Goal: Information Seeking & Learning: Compare options

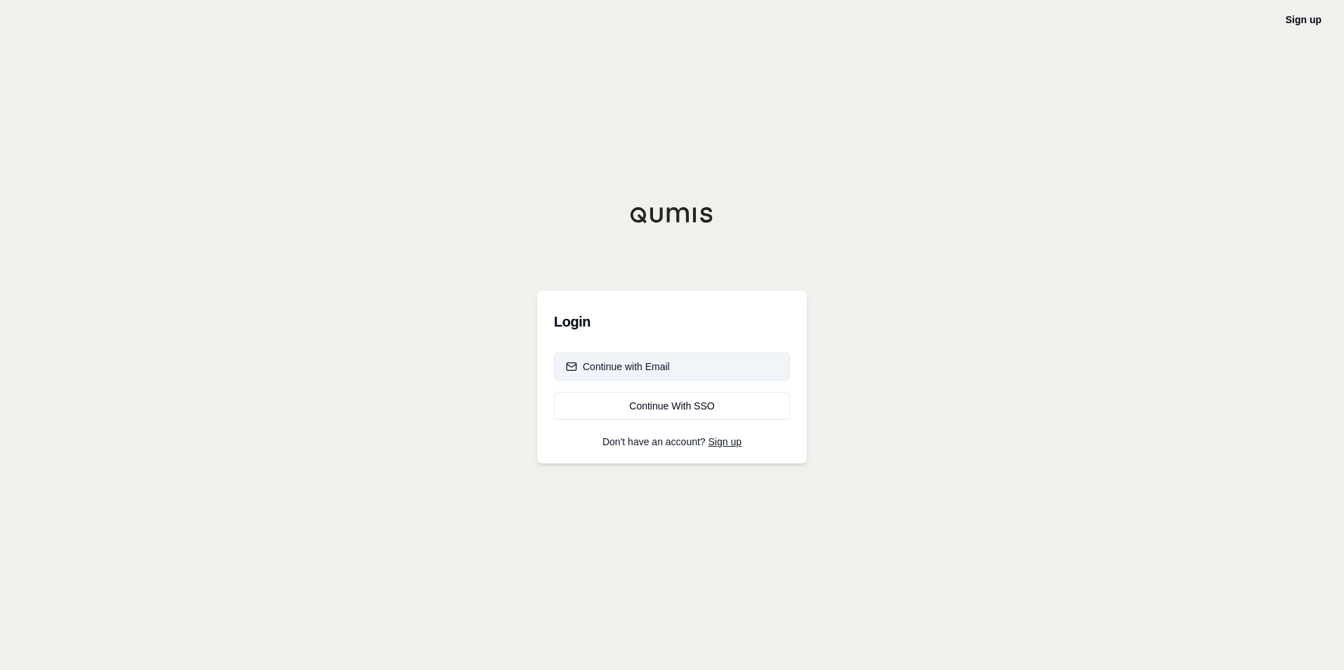
click at [666, 369] on div "Continue with Email" at bounding box center [618, 367] width 104 height 14
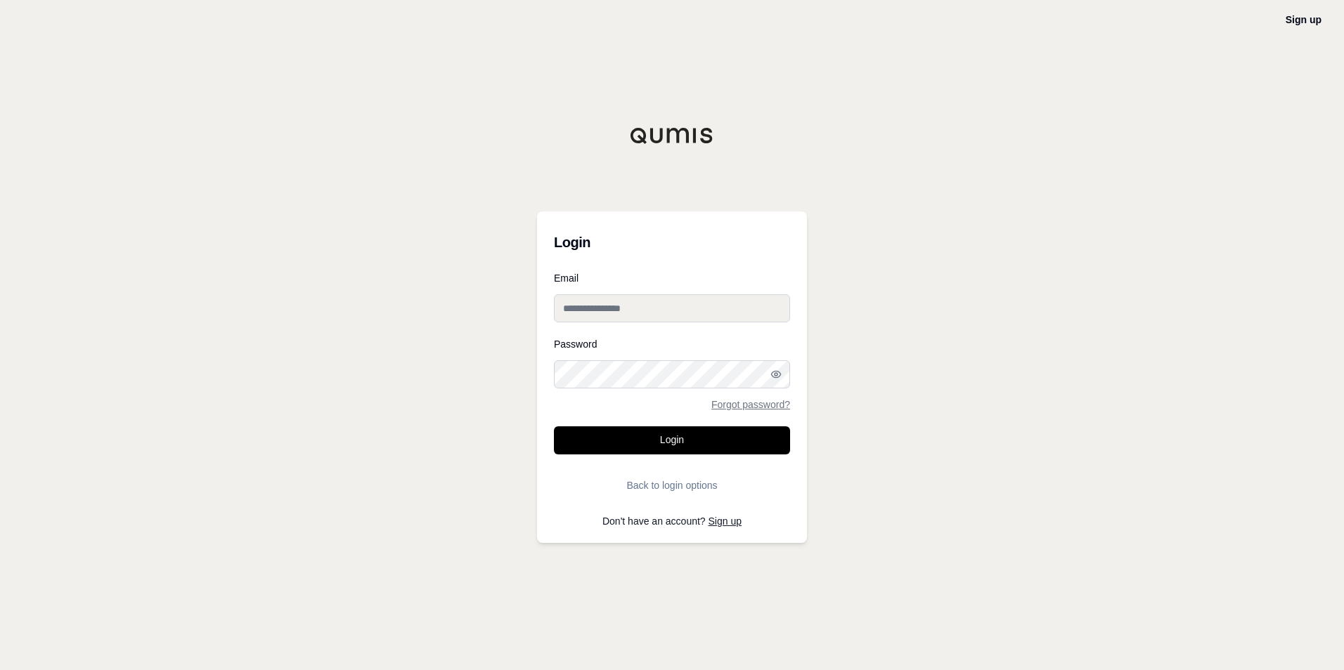
click at [688, 311] on input "Email" at bounding box center [672, 308] width 236 height 28
click at [675, 439] on button "Login" at bounding box center [672, 441] width 236 height 28
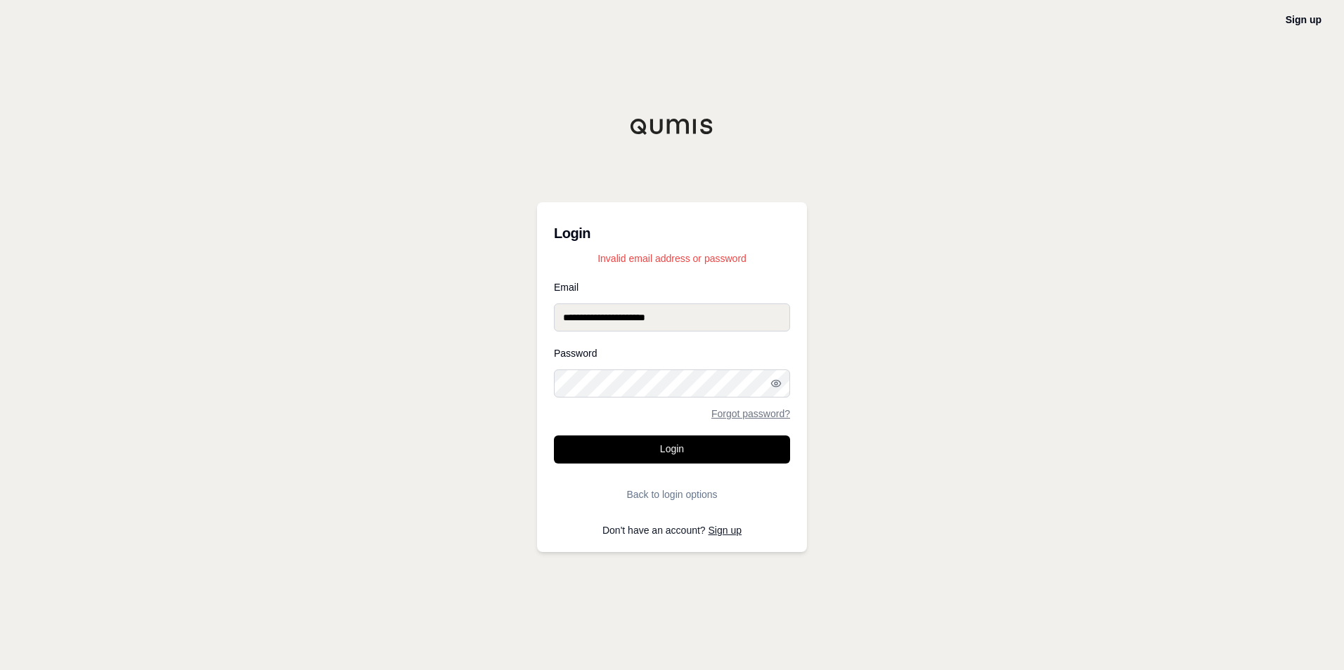
drag, startPoint x: 708, startPoint y: 323, endPoint x: 556, endPoint y: 313, distance: 152.1
click at [556, 313] on input "**********" at bounding box center [672, 318] width 236 height 28
paste input "email"
type input "**********"
click at [868, 294] on div "**********" at bounding box center [672, 335] width 1344 height 670
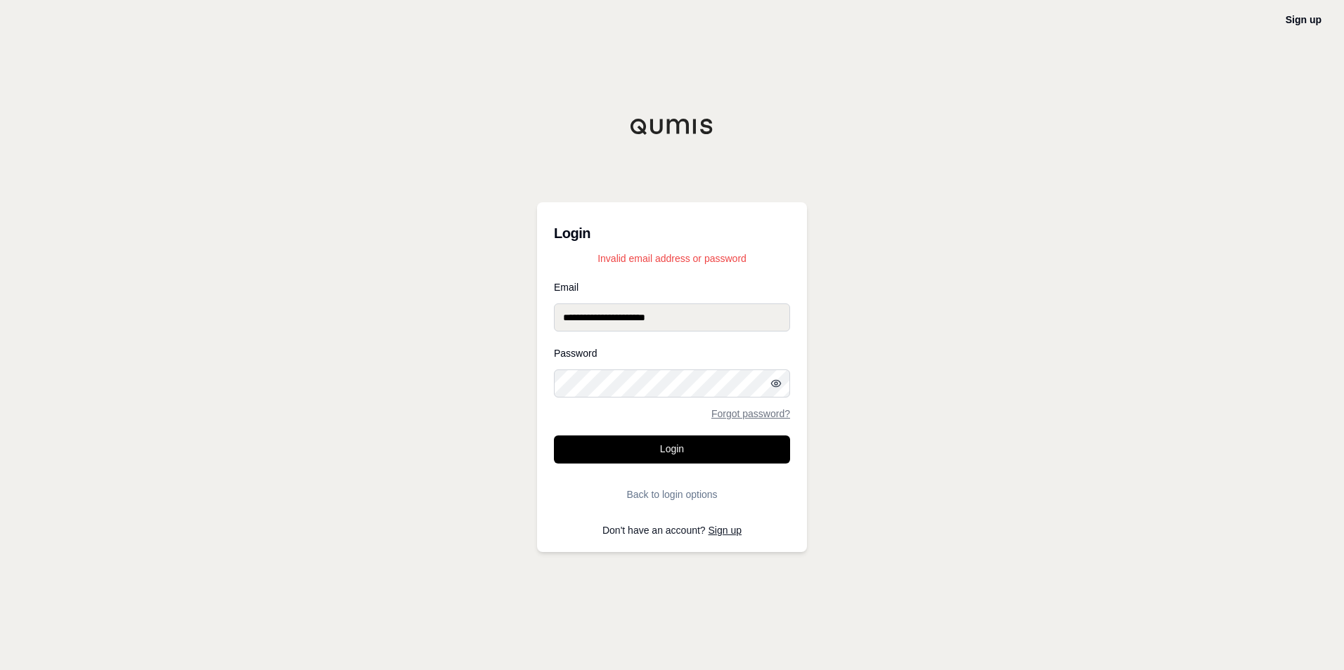
click at [777, 382] on circle "button" at bounding box center [775, 383] width 3 height 3
click at [531, 385] on div "**********" at bounding box center [672, 335] width 1344 height 670
click at [644, 450] on button "Login" at bounding box center [672, 450] width 236 height 28
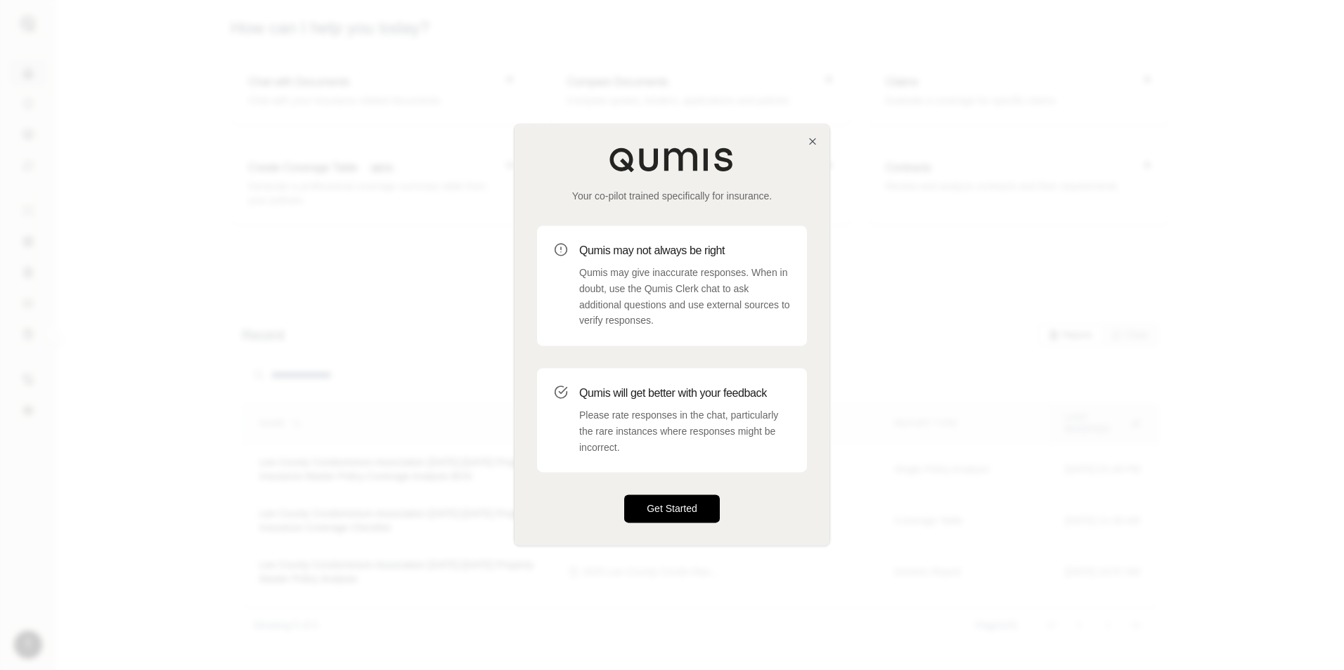
click at [689, 509] on button "Get Started" at bounding box center [672, 509] width 96 height 28
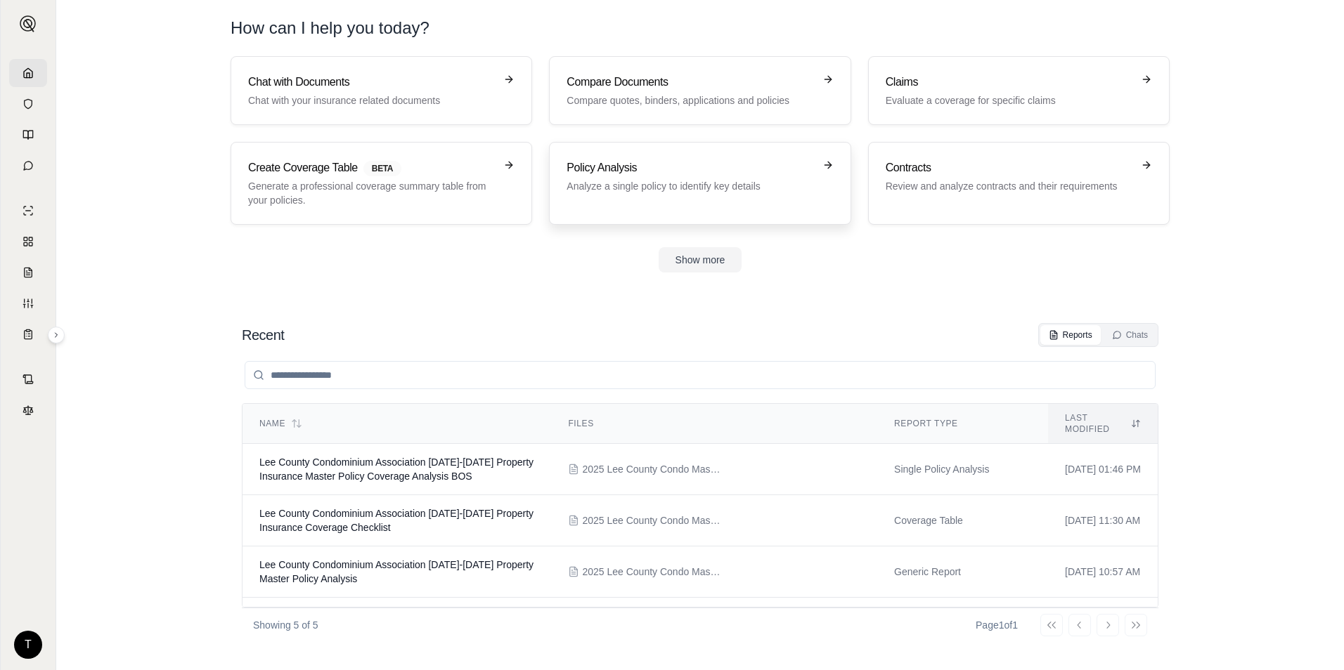
click at [736, 183] on p "Analyze a single policy to identify key details" at bounding box center [689, 186] width 247 height 14
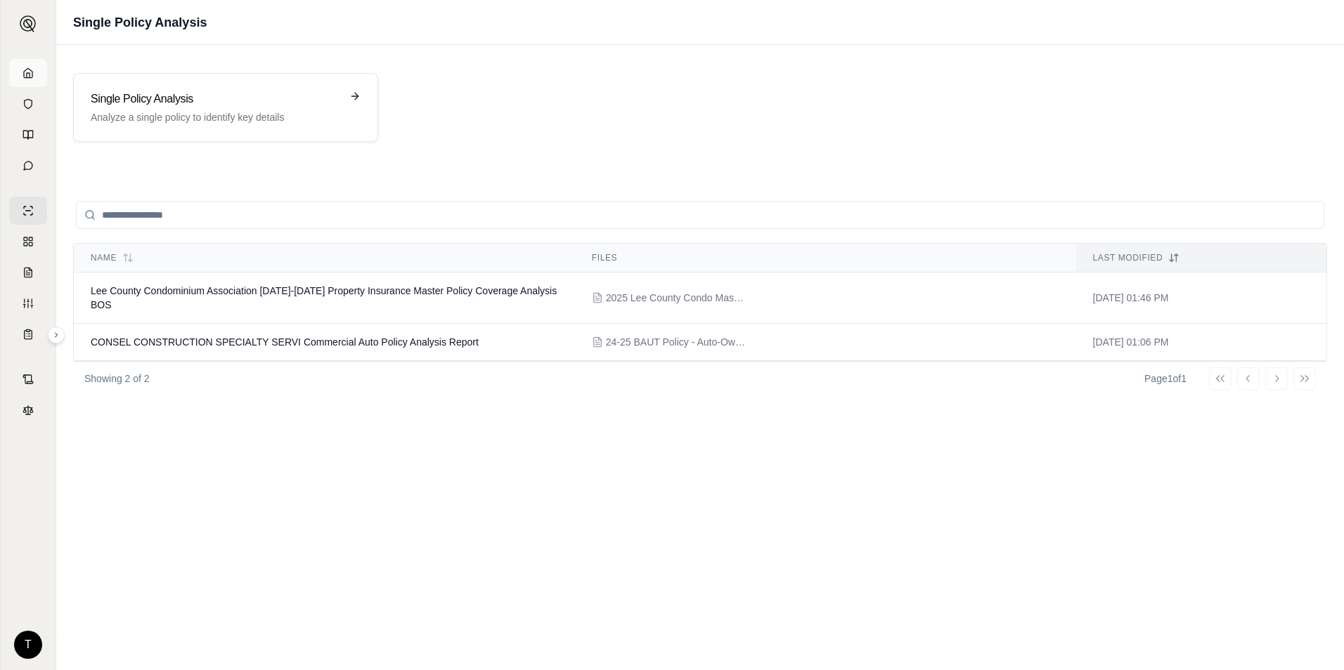
click at [23, 71] on icon at bounding box center [27, 72] width 11 height 11
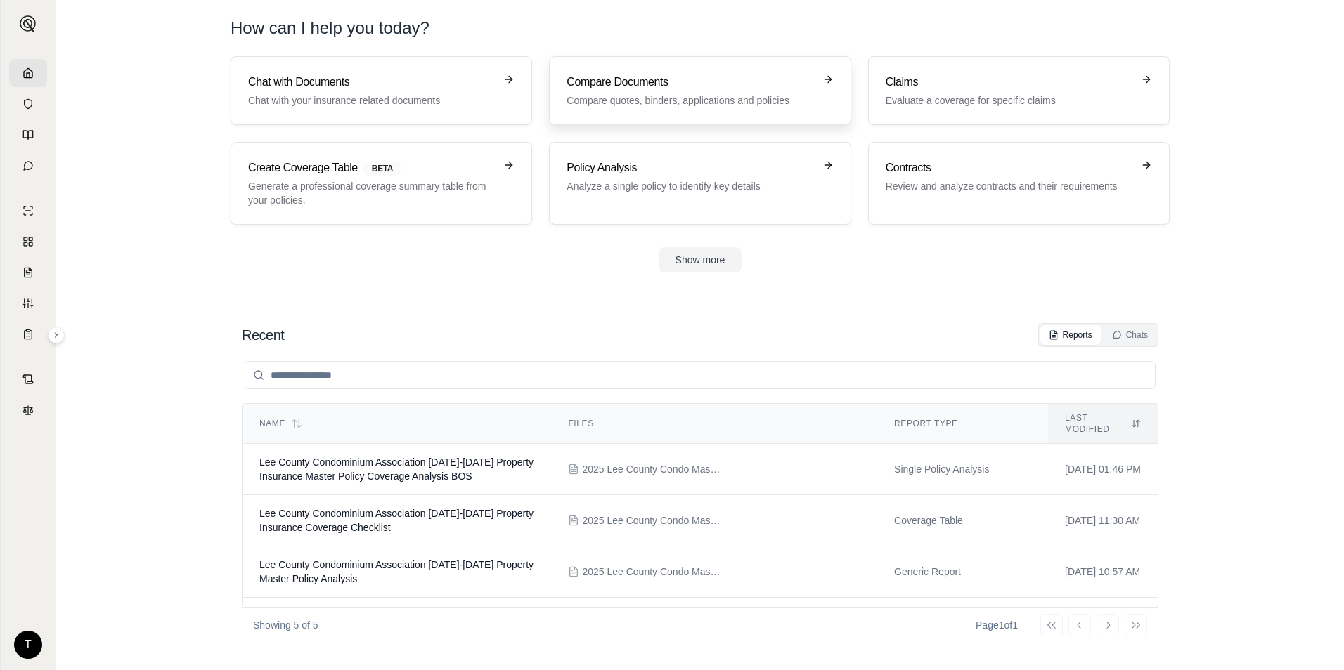
click at [732, 98] on p "Compare quotes, binders, applications and policies" at bounding box center [689, 100] width 247 height 14
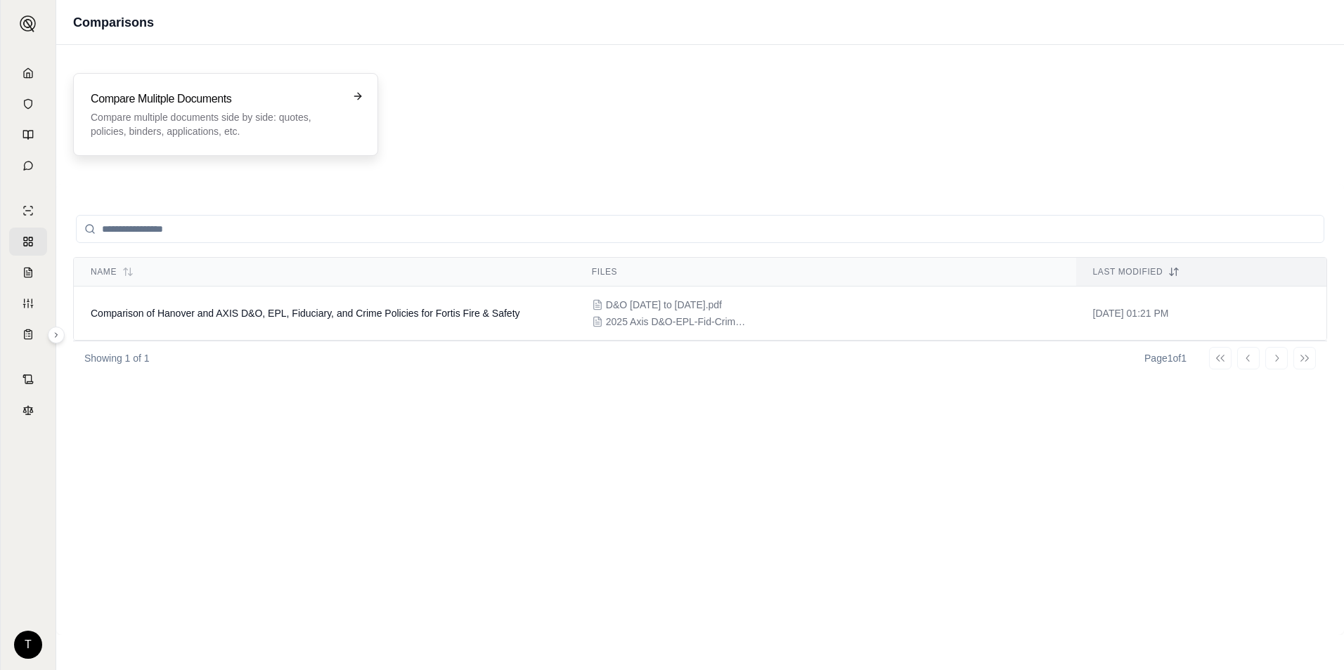
click at [324, 108] on div "Compare Mulitple Documents Compare multiple documents side by side: quotes, pol…" at bounding box center [216, 115] width 250 height 48
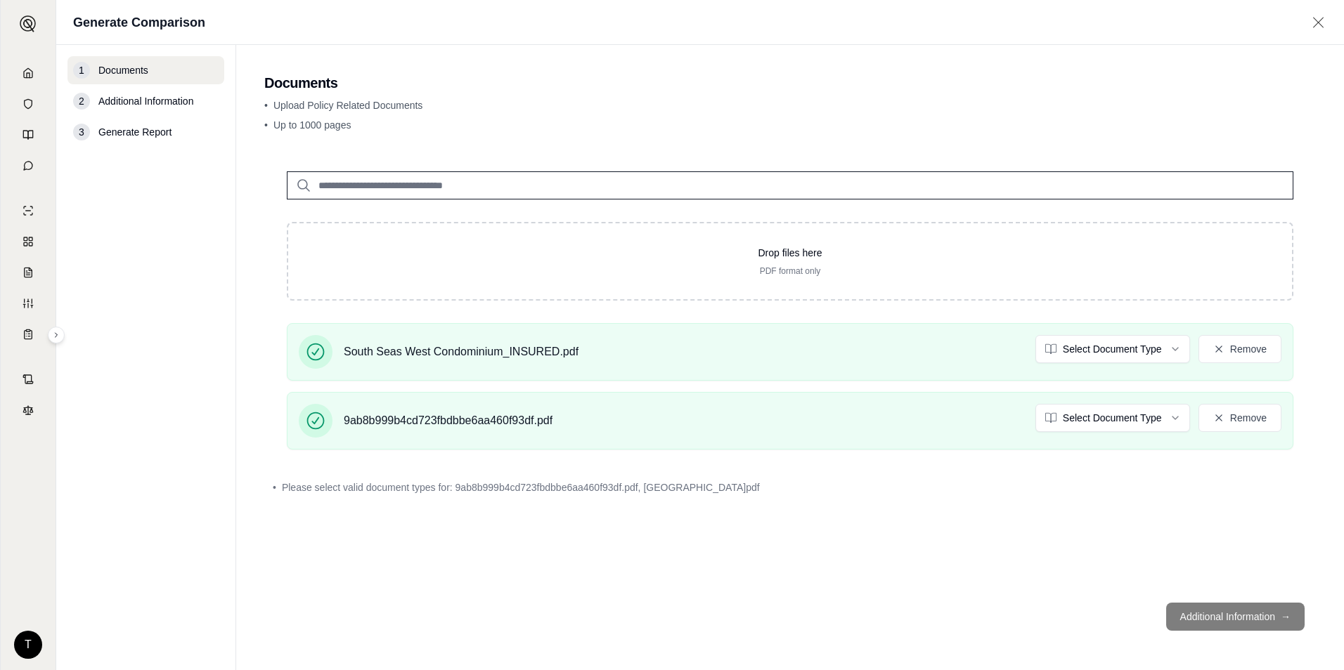
drag, startPoint x: 200, startPoint y: 264, endPoint x: 219, endPoint y: 273, distance: 21.1
click at [200, 264] on nav "1 Documents 2 Additional Information 3 Generate Report" at bounding box center [146, 357] width 180 height 625
click at [1114, 352] on html "T Generate Comparison 1 Documents 2 Additional Information 3 Generate Report Do…" at bounding box center [672, 335] width 1344 height 670
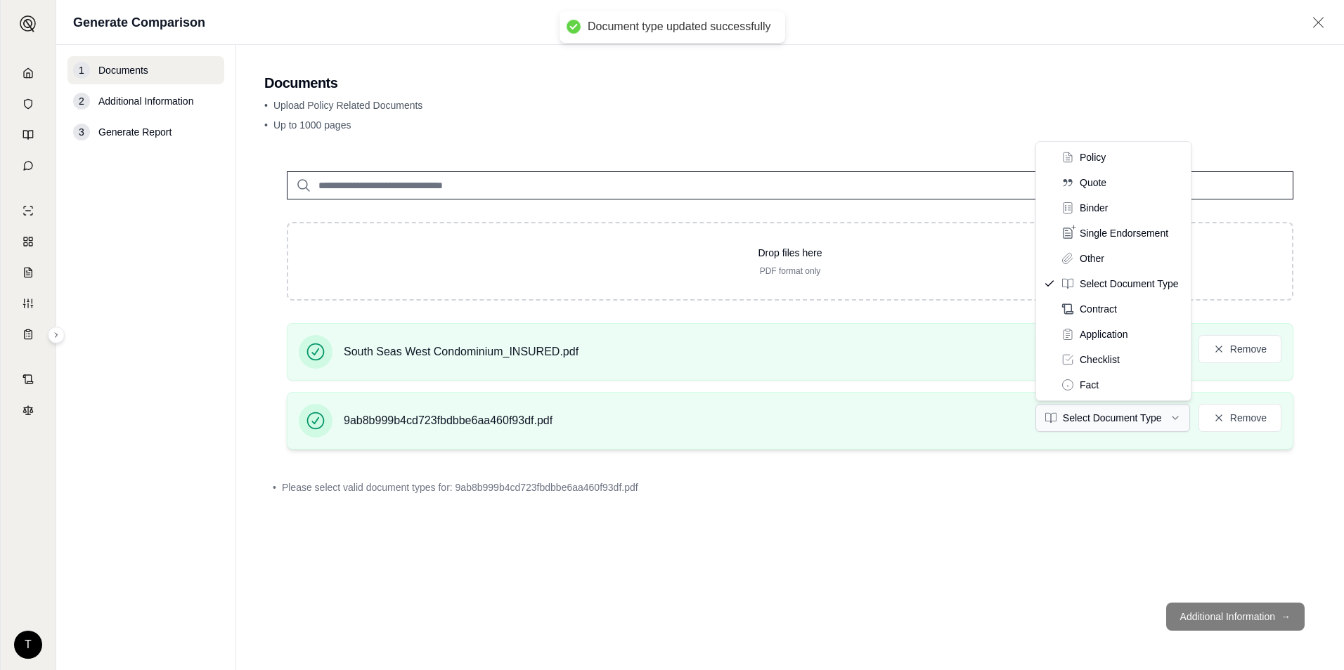
click at [1110, 415] on html "Document type updated successfully T Generate Comparison 1 Documents 2 Addition…" at bounding box center [672, 335] width 1344 height 670
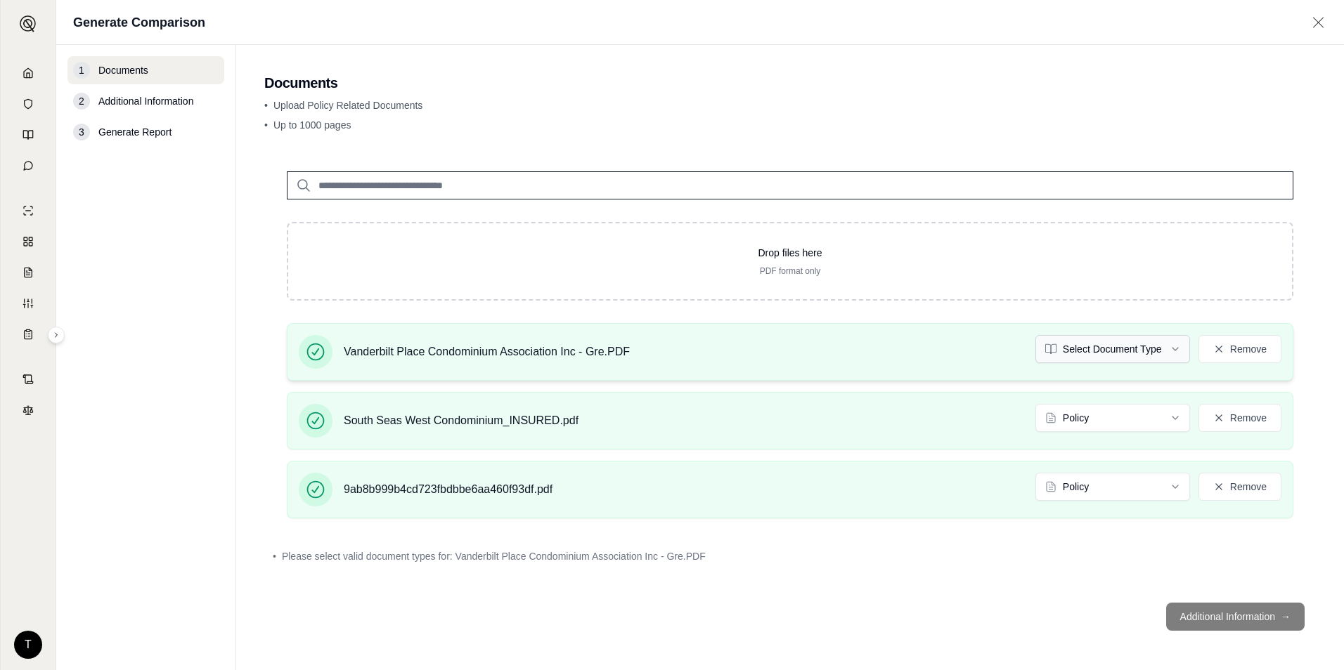
click at [1164, 346] on html "T Generate Comparison 1 Documents 2 Additional Information 3 Generate Report Do…" at bounding box center [672, 335] width 1344 height 670
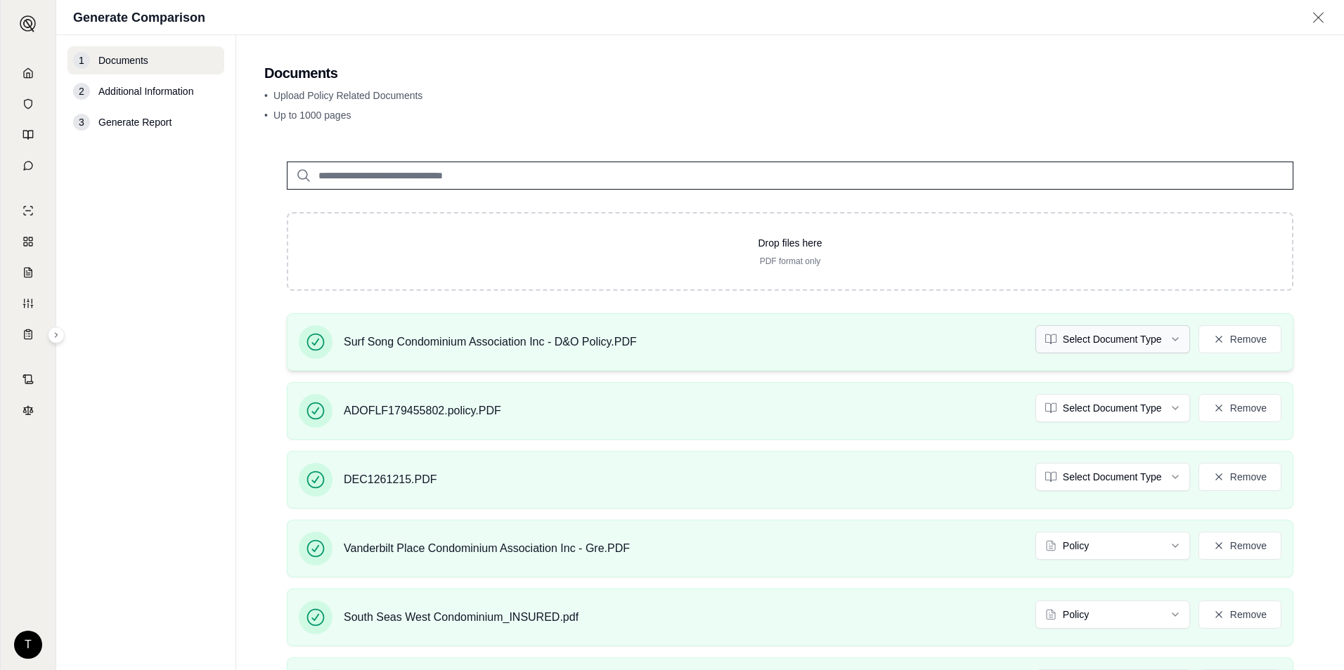
click at [1099, 342] on html "T Generate Comparison 1 Documents 2 Additional Information 3 Generate Report Do…" at bounding box center [672, 335] width 1344 height 670
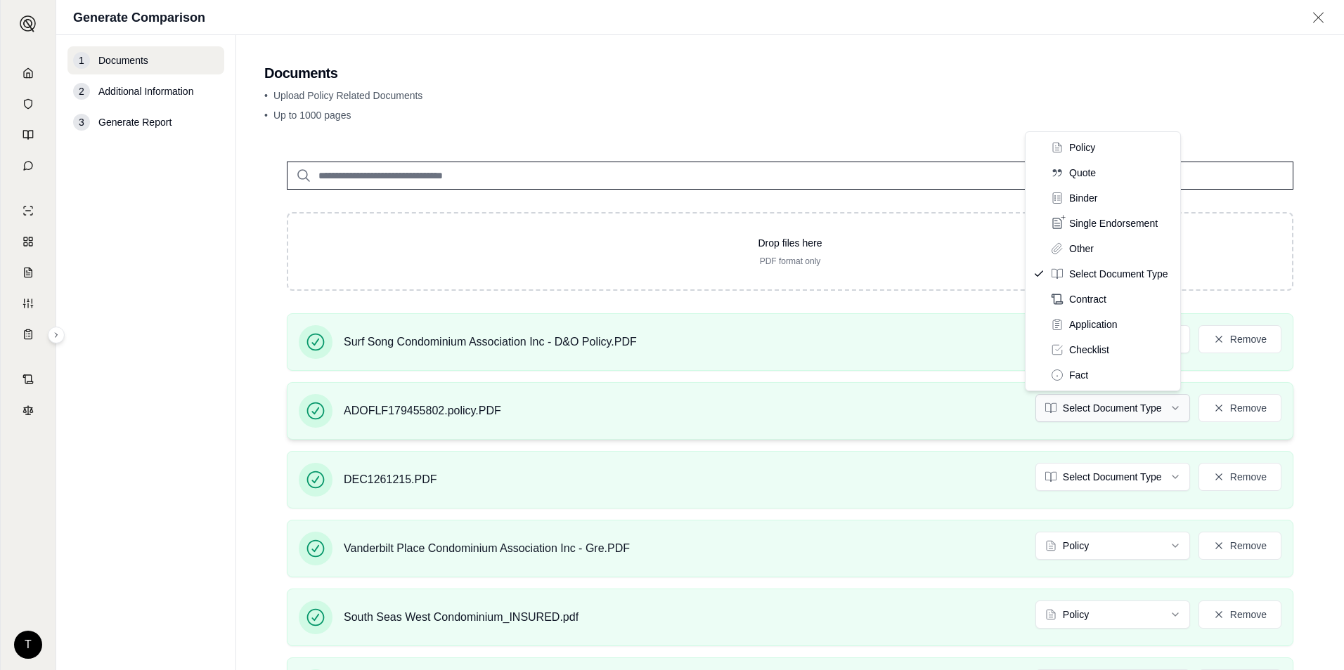
click at [1094, 408] on html "T Generate Comparison 1 Documents 2 Additional Information 3 Generate Report Do…" at bounding box center [672, 335] width 1344 height 670
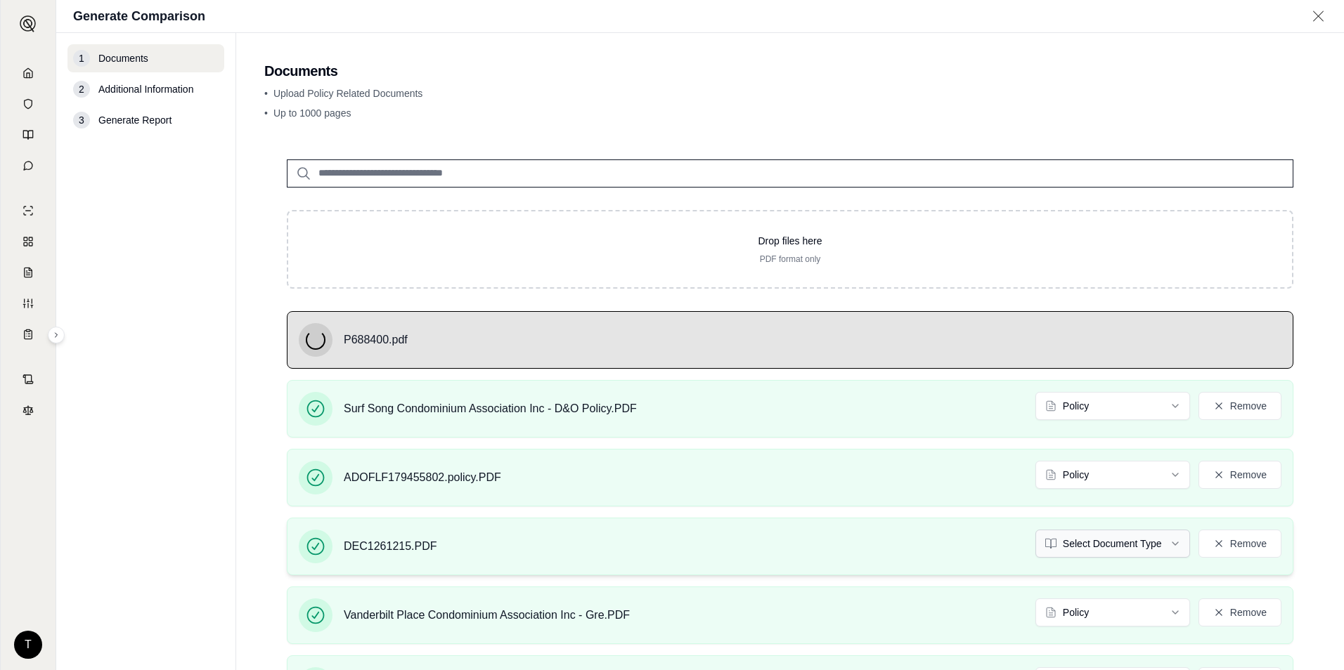
click at [1129, 545] on html "T Generate Comparison 1 Documents 2 Additional Information 3 Generate Report Do…" at bounding box center [672, 335] width 1344 height 670
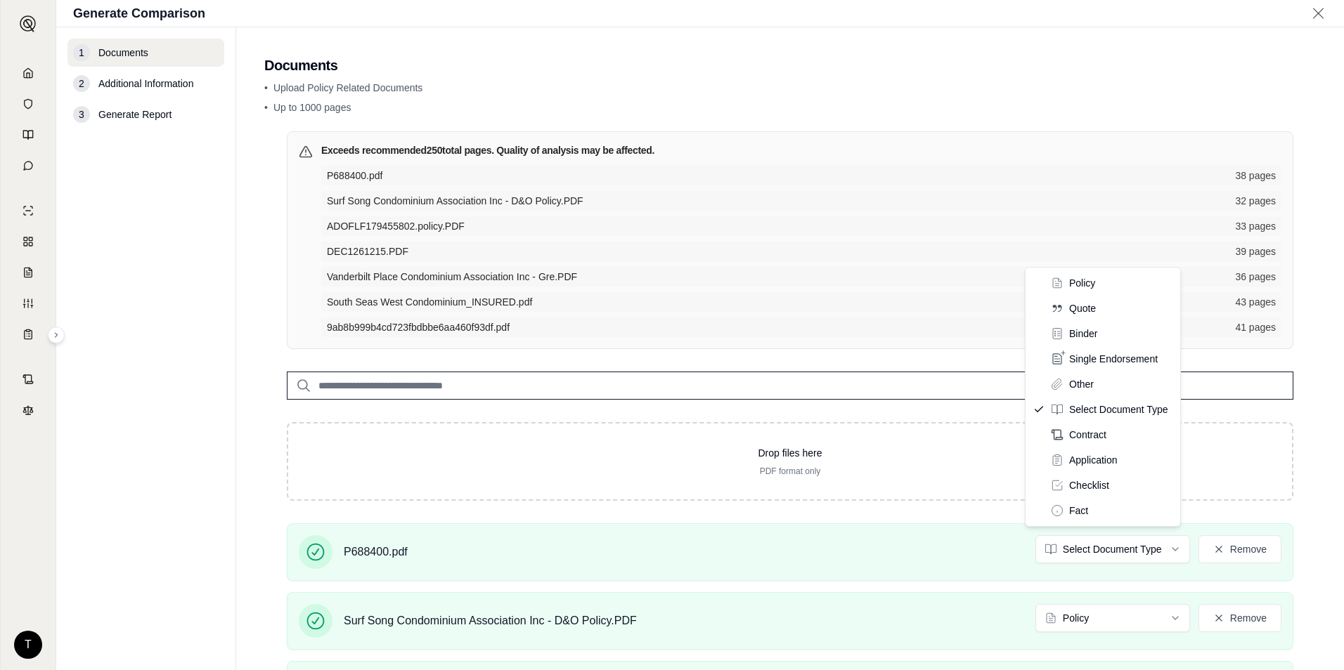
click at [1089, 286] on html "T Generate Comparison 1 Documents 2 Additional Information 3 Generate Report Do…" at bounding box center [672, 335] width 1344 height 670
click at [231, 431] on html "T Generate Comparison 1 Documents 2 Additional Information 3 Generate Report Do…" at bounding box center [672, 335] width 1344 height 670
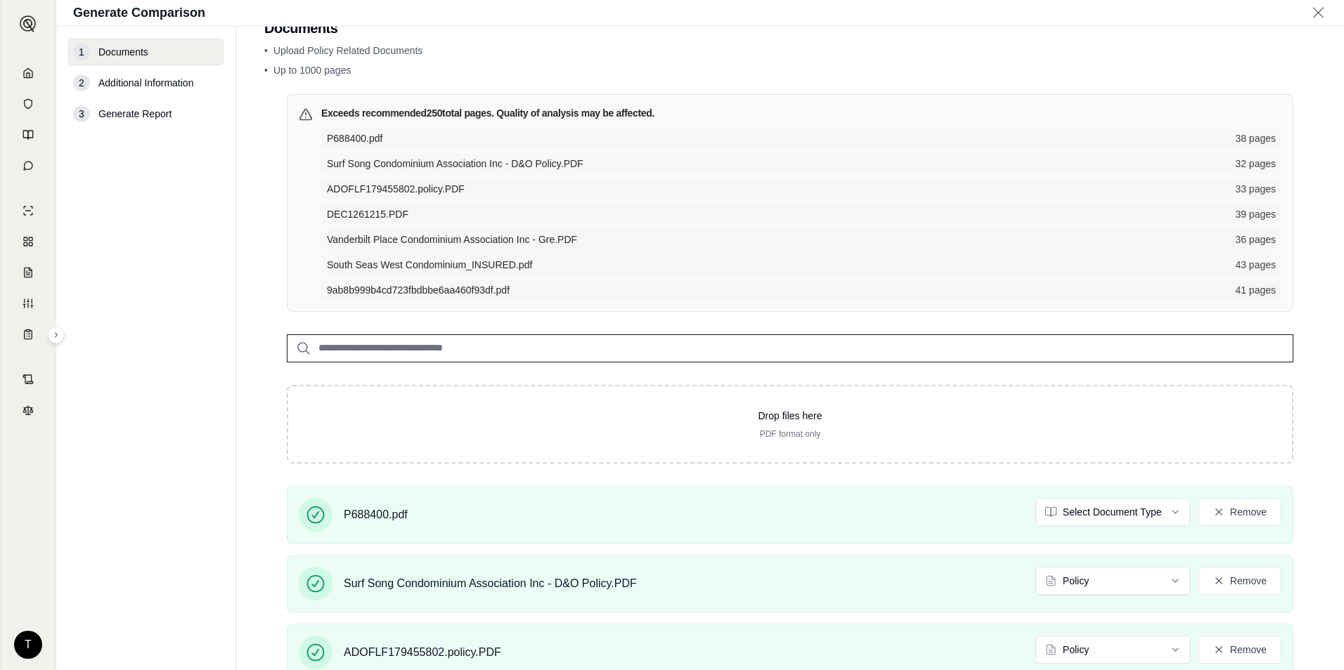
scroll to position [70, 0]
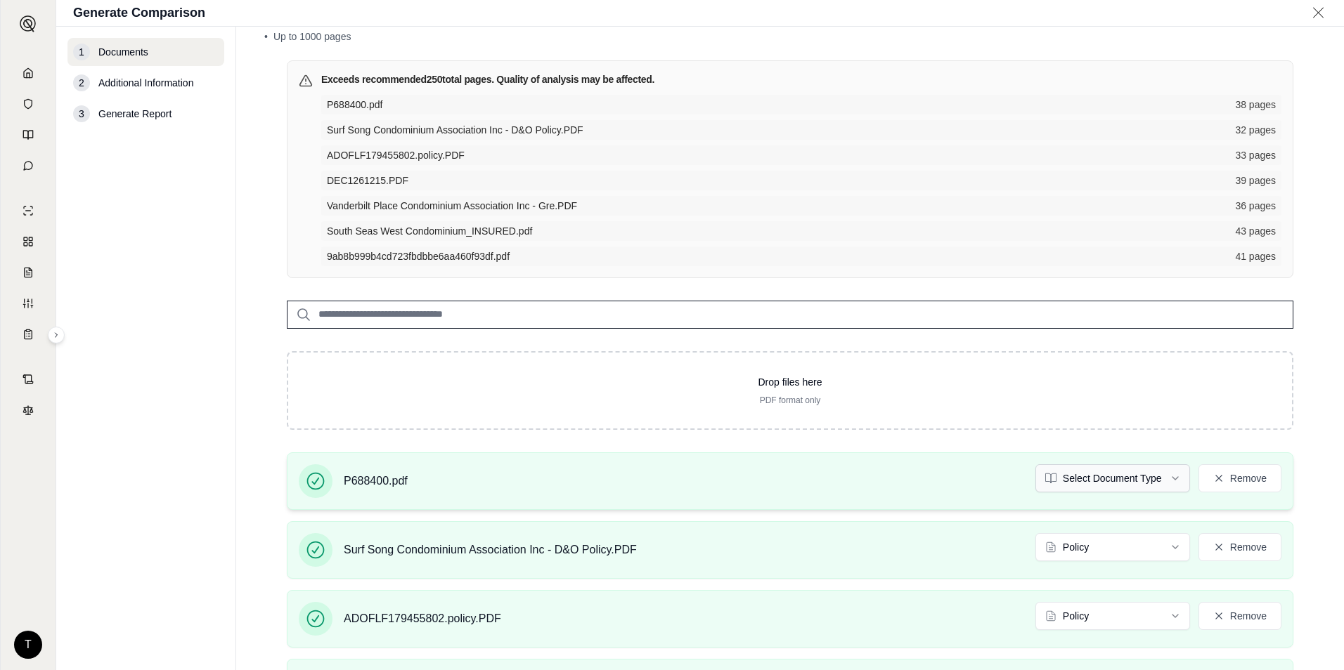
click at [1120, 476] on html "T Generate Comparison 1 Documents 2 Additional Information 3 Generate Report Do…" at bounding box center [672, 335] width 1344 height 670
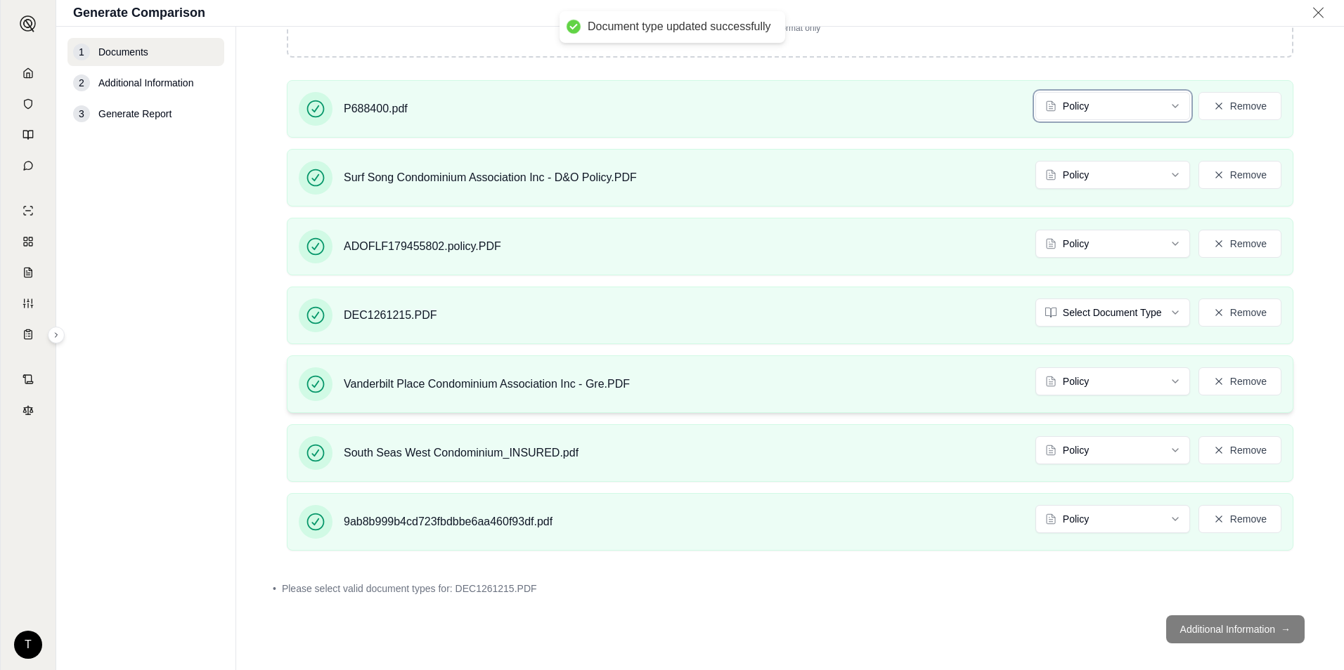
scroll to position [455, 0]
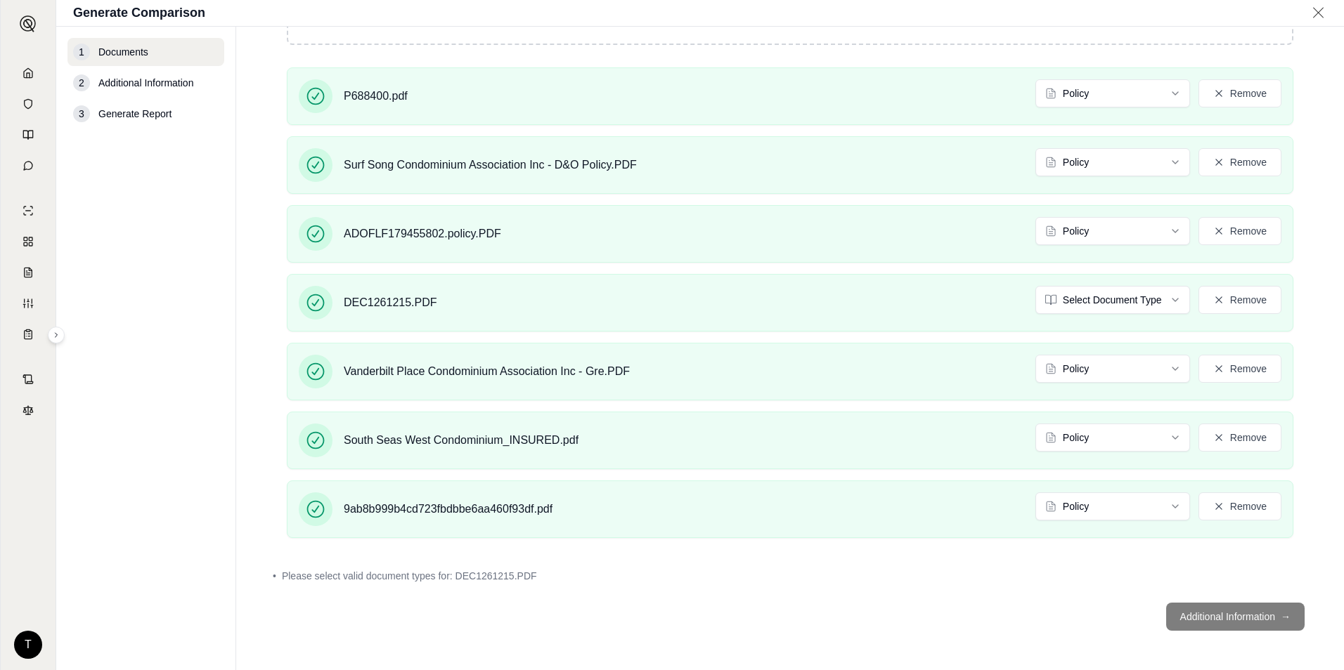
click at [1236, 619] on footer "Additional Information →" at bounding box center [789, 617] width 1051 height 51
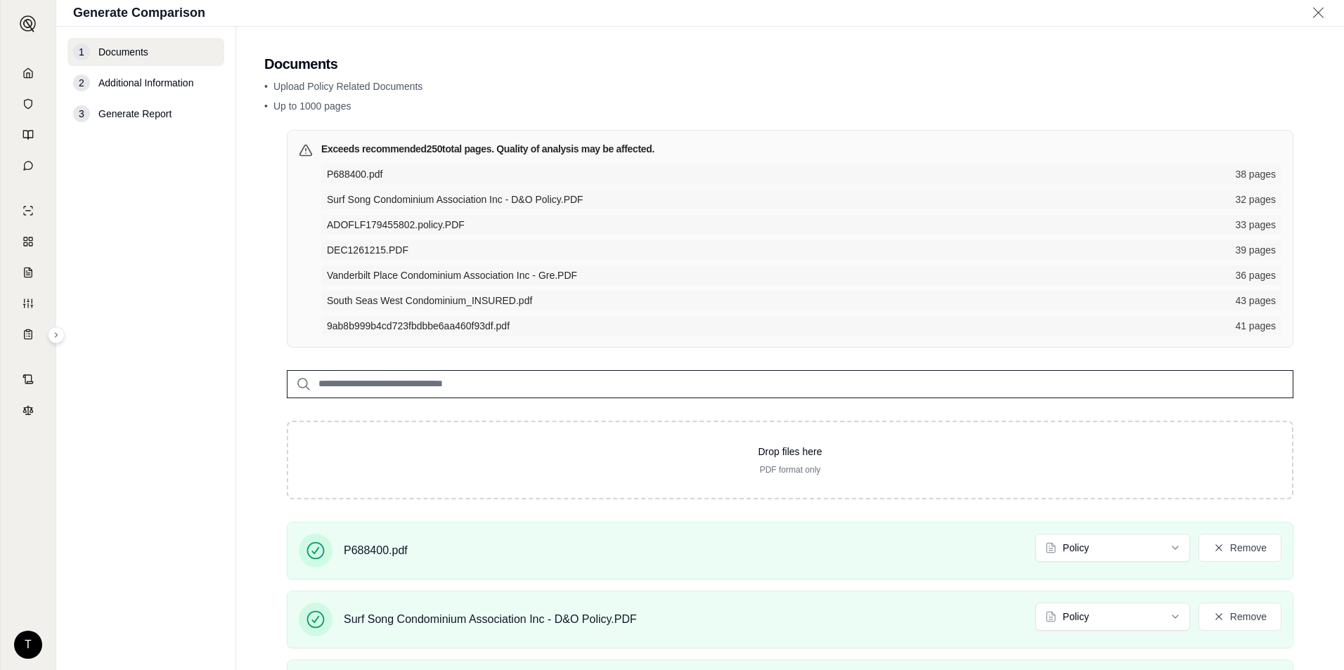
scroll to position [0, 0]
click at [181, 85] on span "Additional Information" at bounding box center [145, 83] width 95 height 14
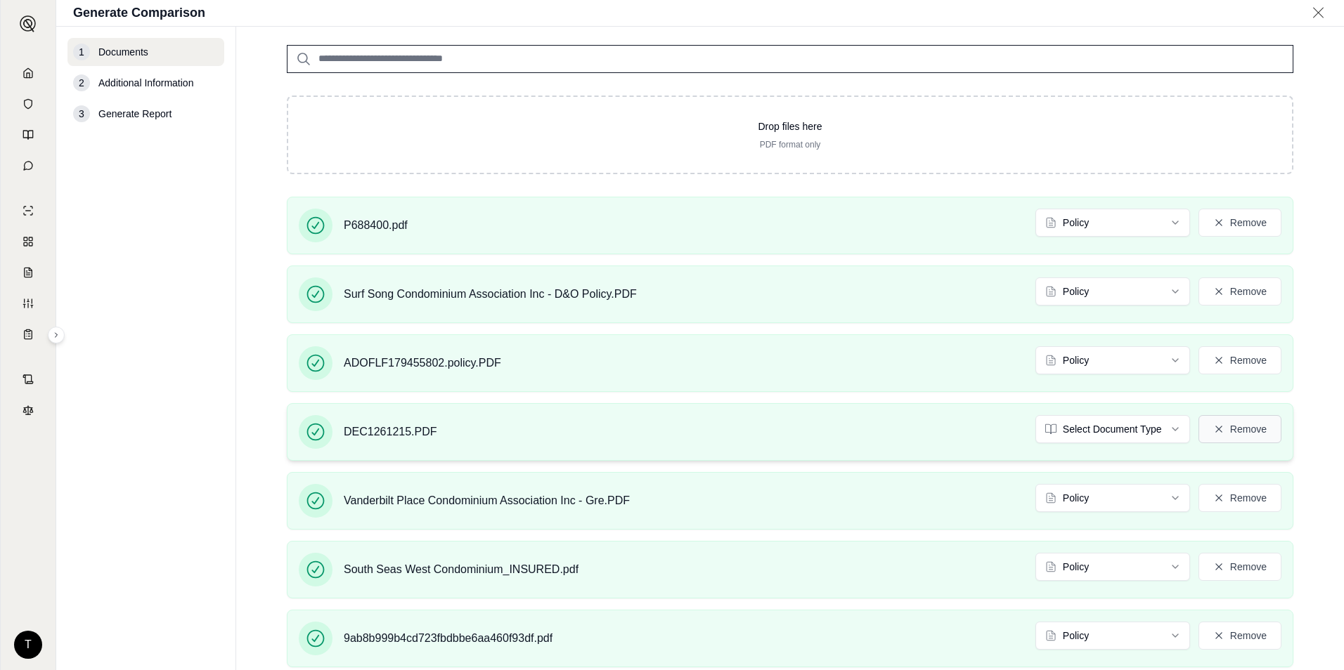
scroll to position [351, 0]
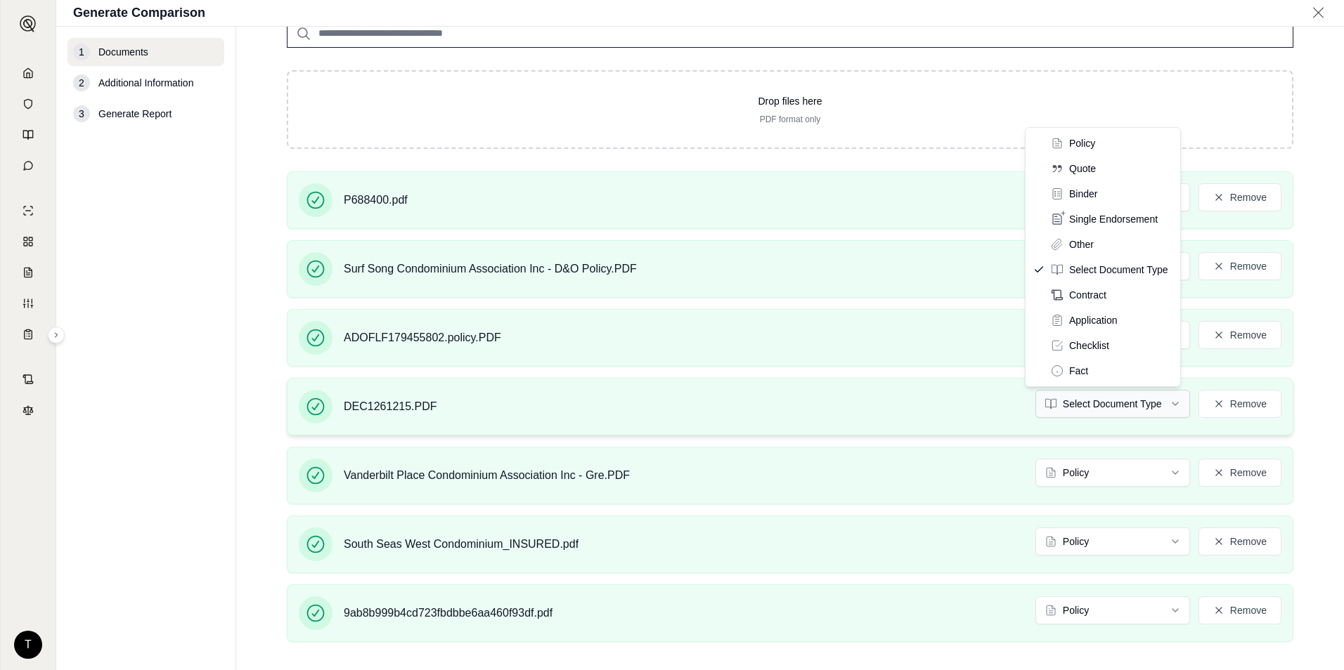
click at [1131, 406] on html "T Generate Comparison 1 Documents 2 Additional Information 3 Generate Report Do…" at bounding box center [672, 335] width 1344 height 670
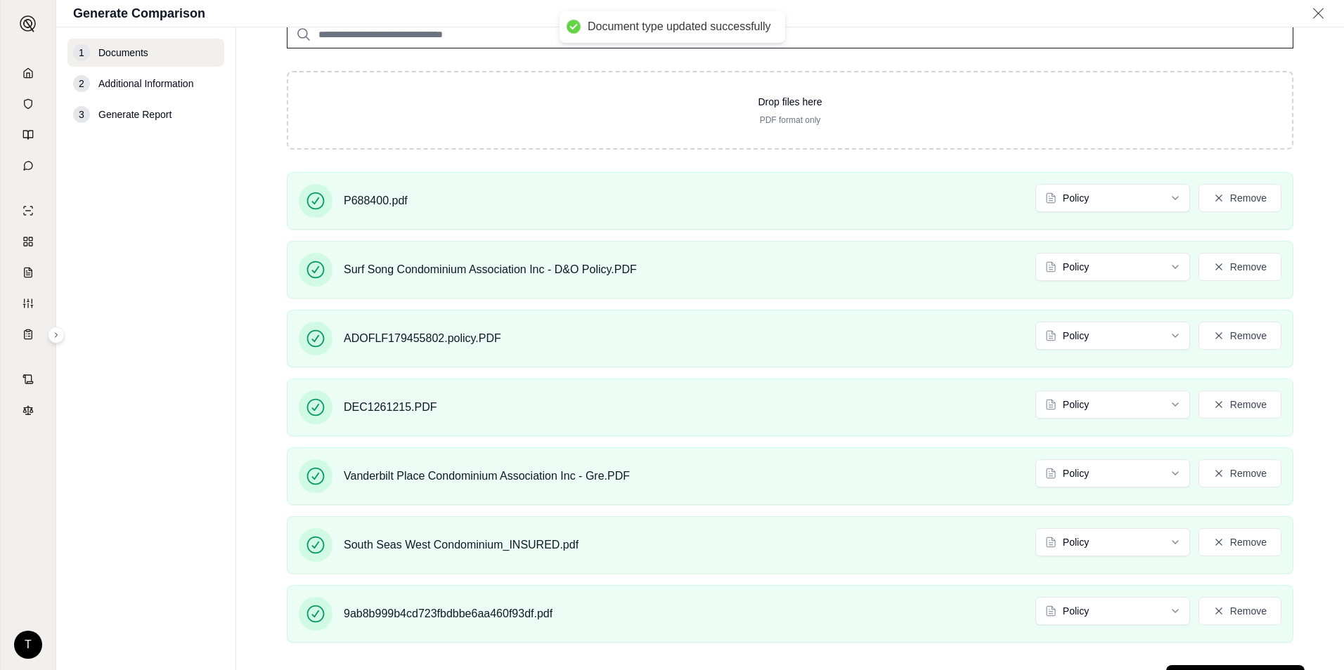
click at [1317, 391] on main "Documents • Upload Policy Related Documents • Up to 1000 pages Exceeds recommen…" at bounding box center [790, 348] width 1108 height 643
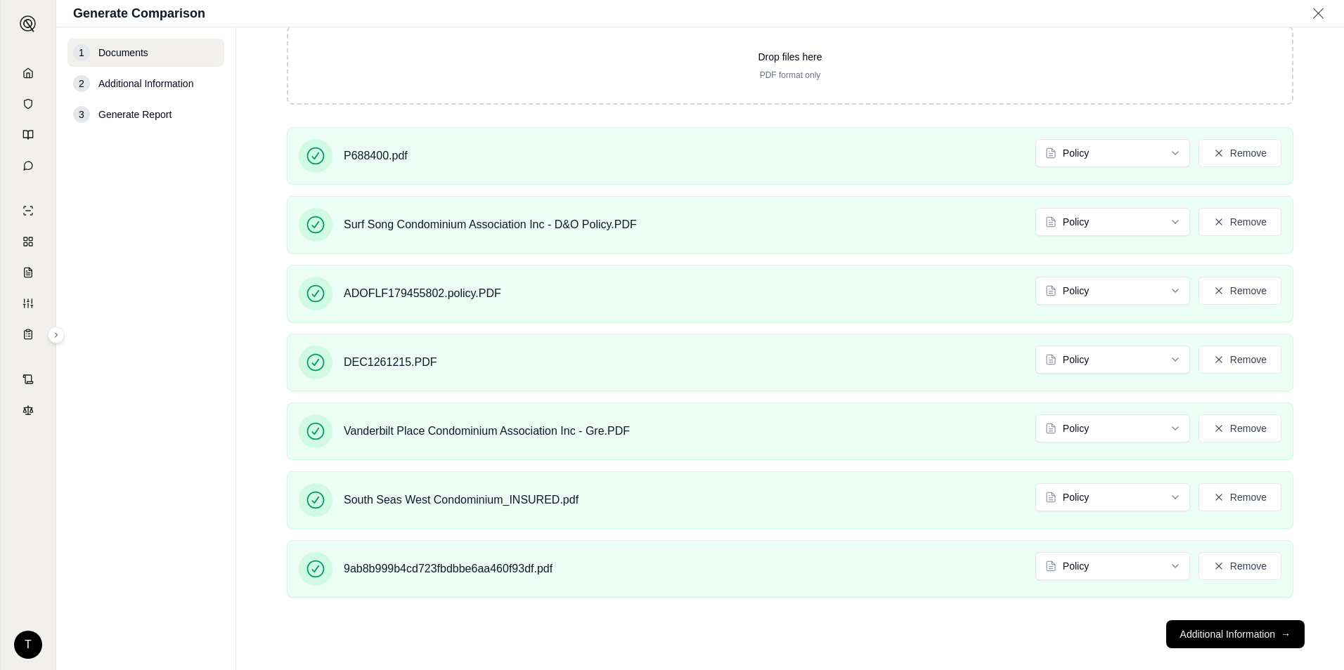
scroll to position [414, 0]
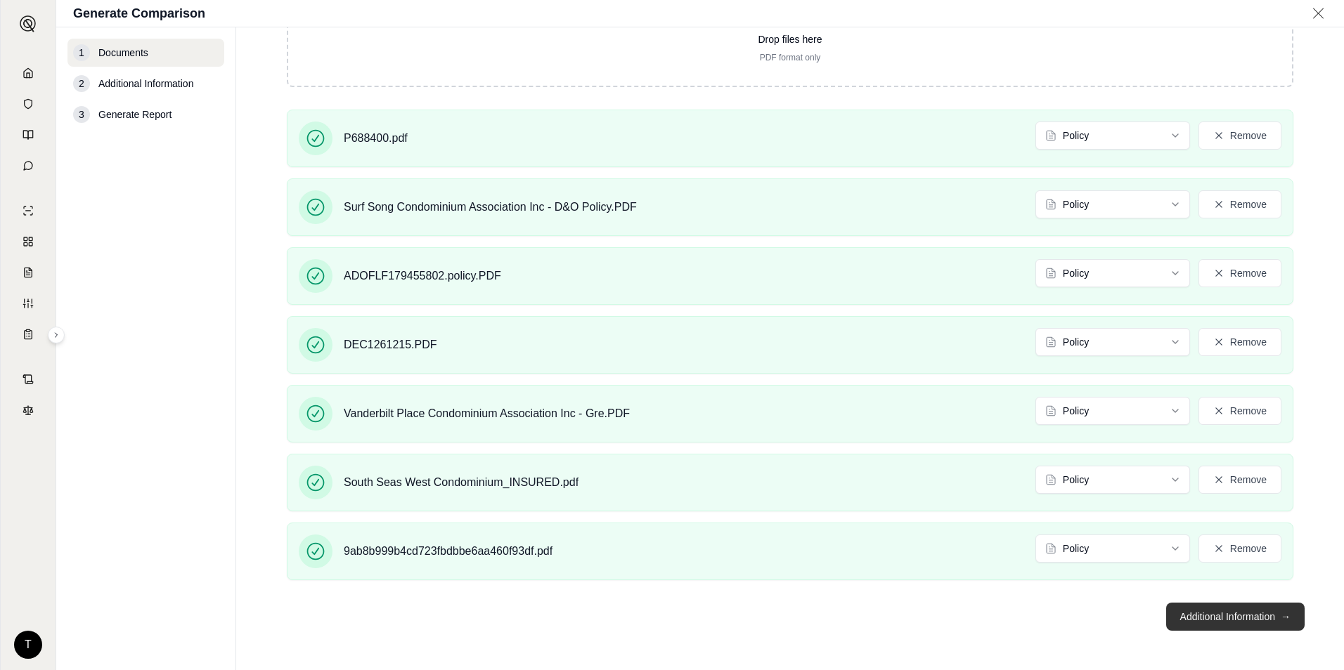
click at [1230, 613] on button "Additional Information →" at bounding box center [1235, 617] width 138 height 28
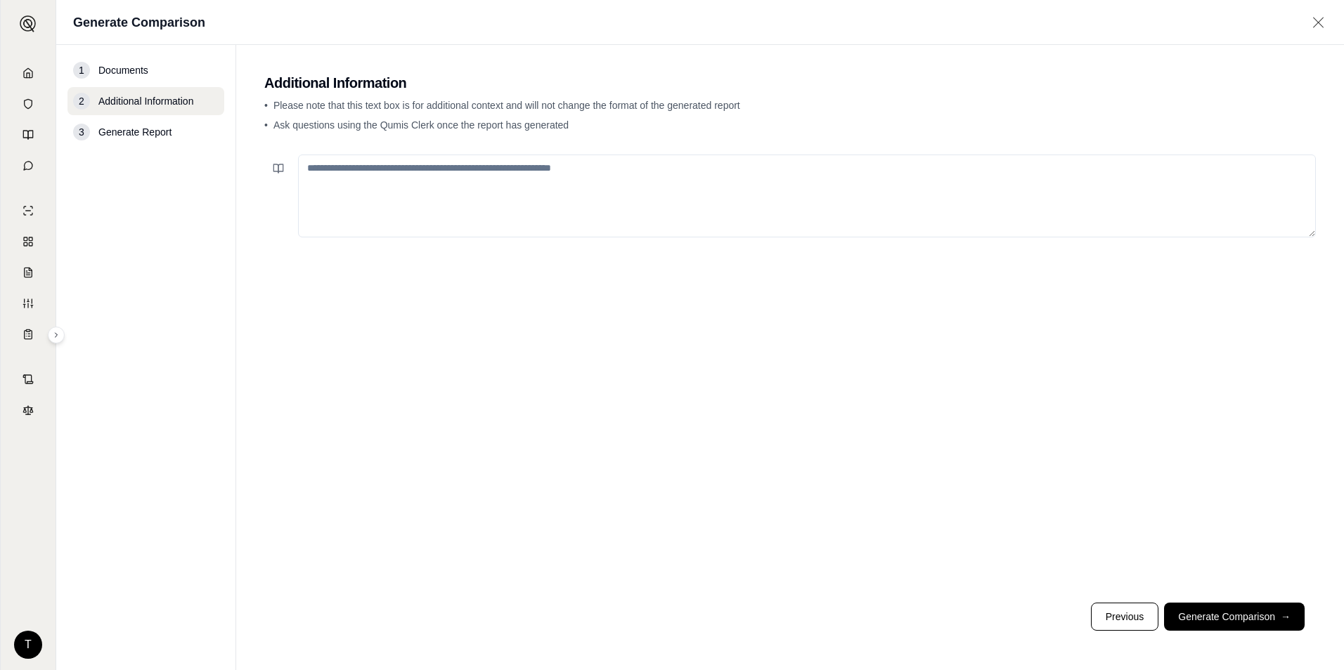
click at [500, 167] on textarea at bounding box center [807, 196] width 1018 height 83
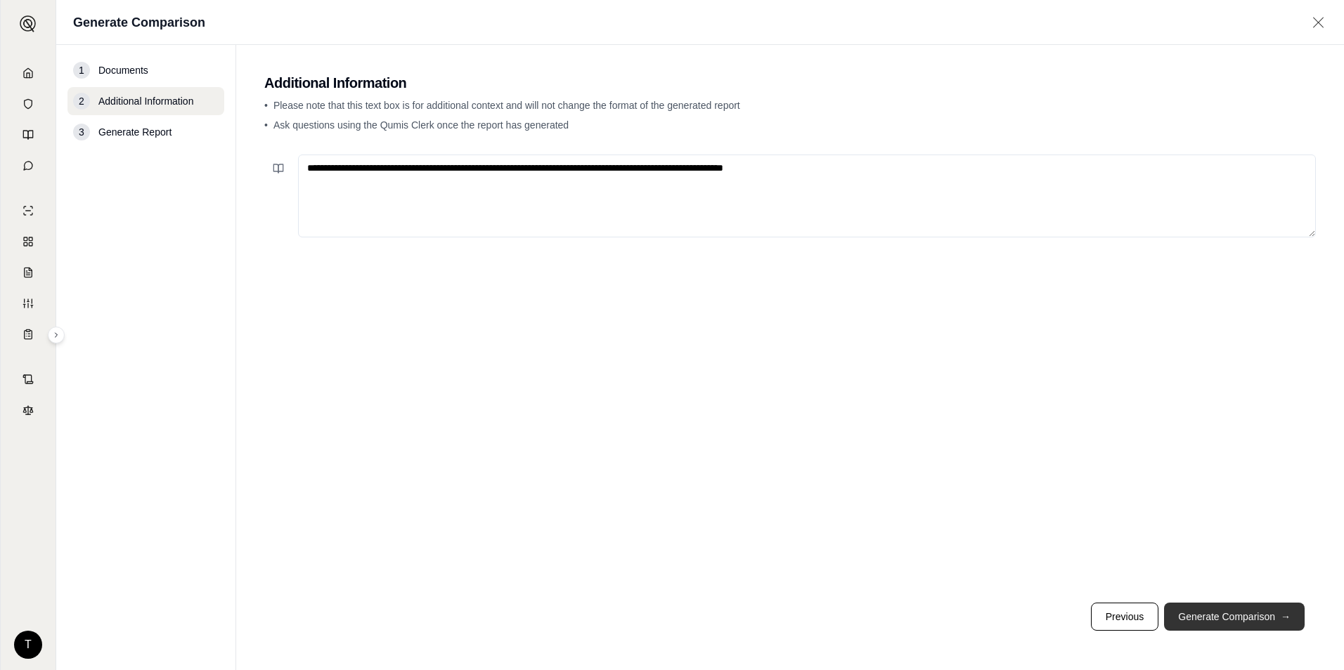
type textarea "**********"
click at [1263, 611] on button "Generate Comparison →" at bounding box center [1234, 617] width 141 height 28
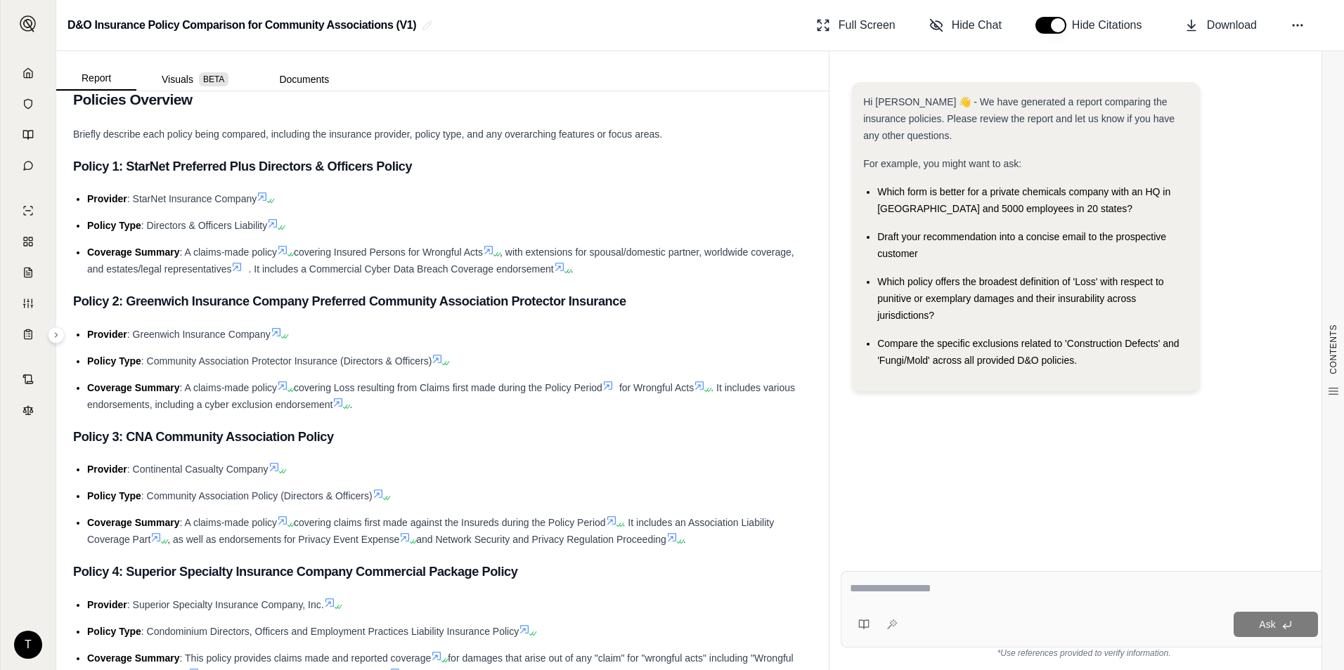
scroll to position [351, 0]
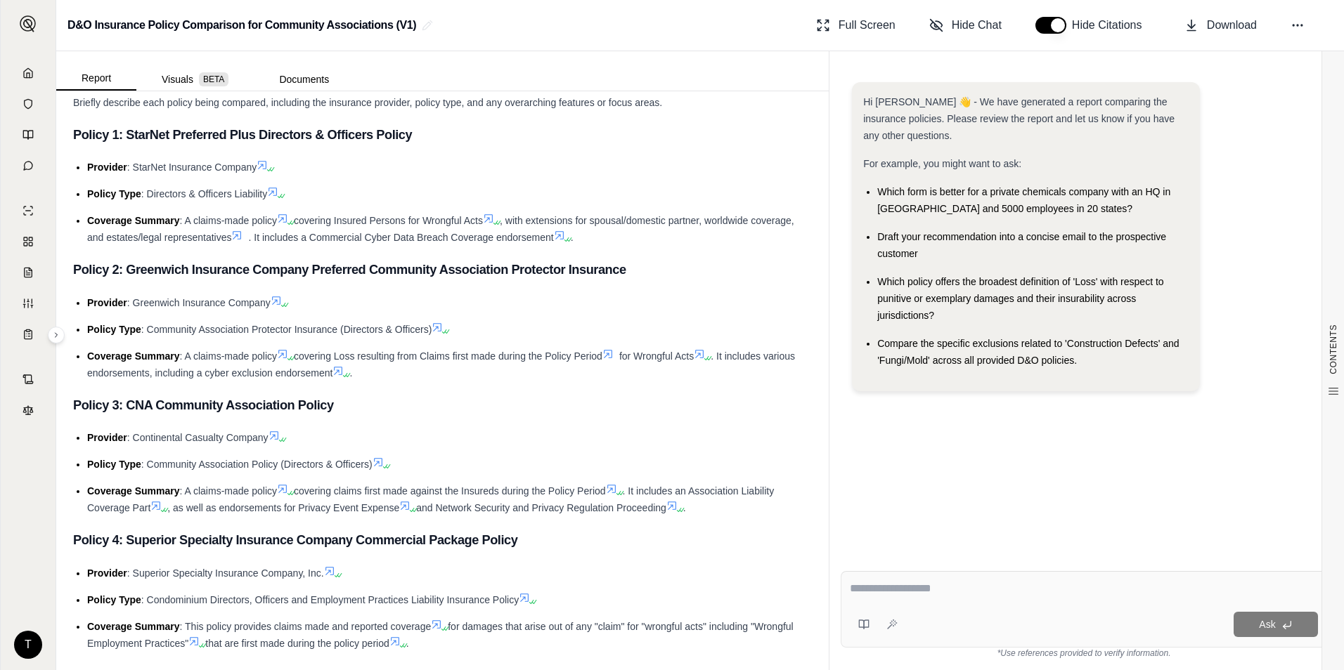
click at [1063, 294] on span "Which policy offers the broadest definition of 'Loss' with respect to punitive …" at bounding box center [1020, 298] width 286 height 45
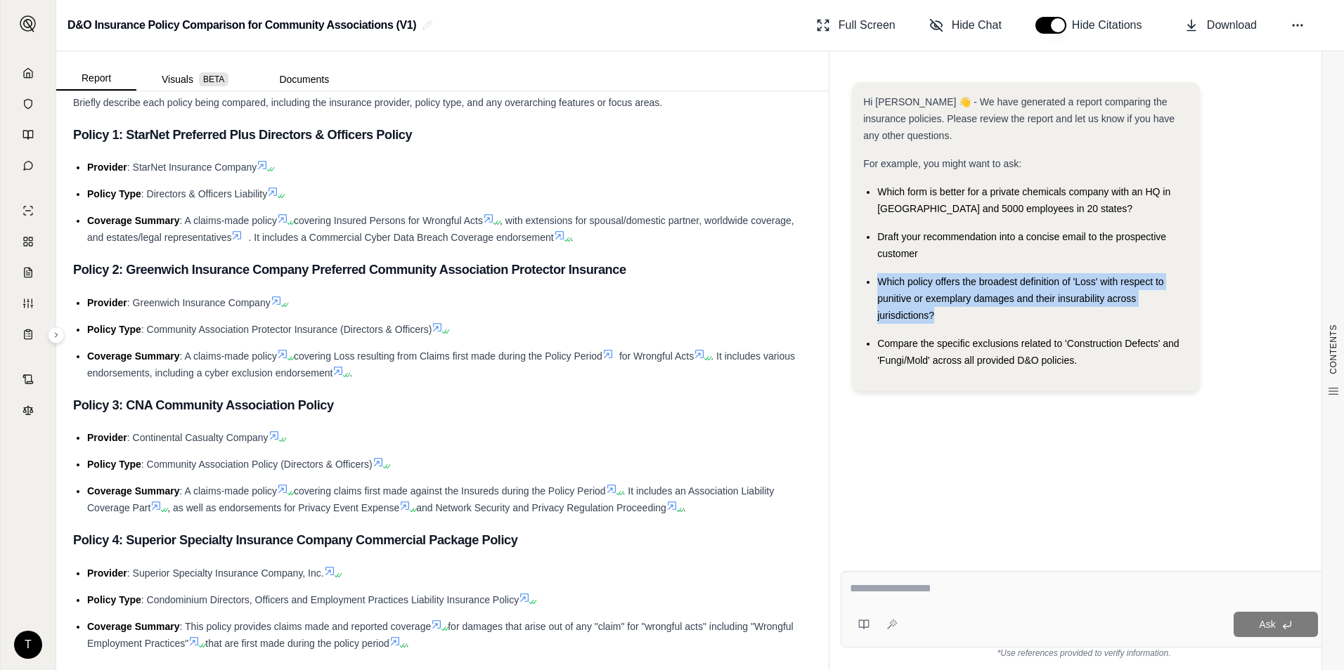
drag, startPoint x: 879, startPoint y: 280, endPoint x: 1005, endPoint y: 311, distance: 129.4
click at [1005, 311] on div "Which policy offers the broadest definition of 'Loss' with respect to punitive …" at bounding box center [1032, 298] width 311 height 51
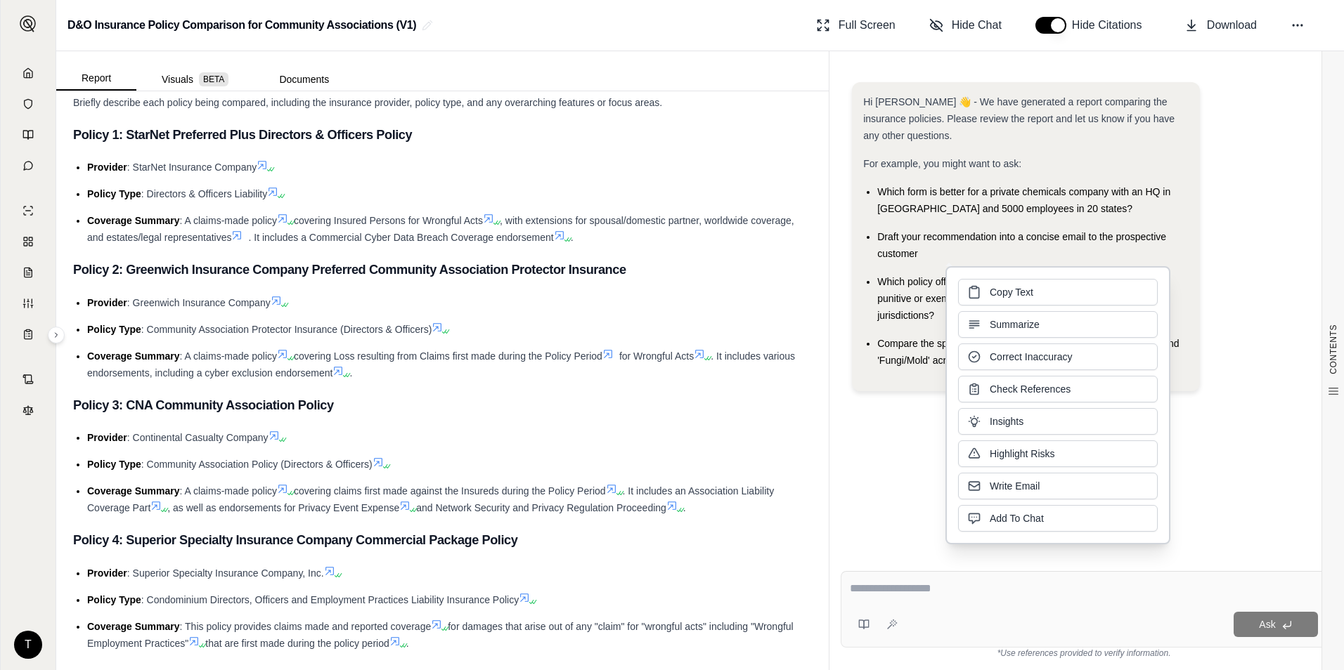
click at [895, 410] on div "Hi [PERSON_NAME] 👋 - We have generated a report comparing the insurance policie…" at bounding box center [1084, 310] width 486 height 478
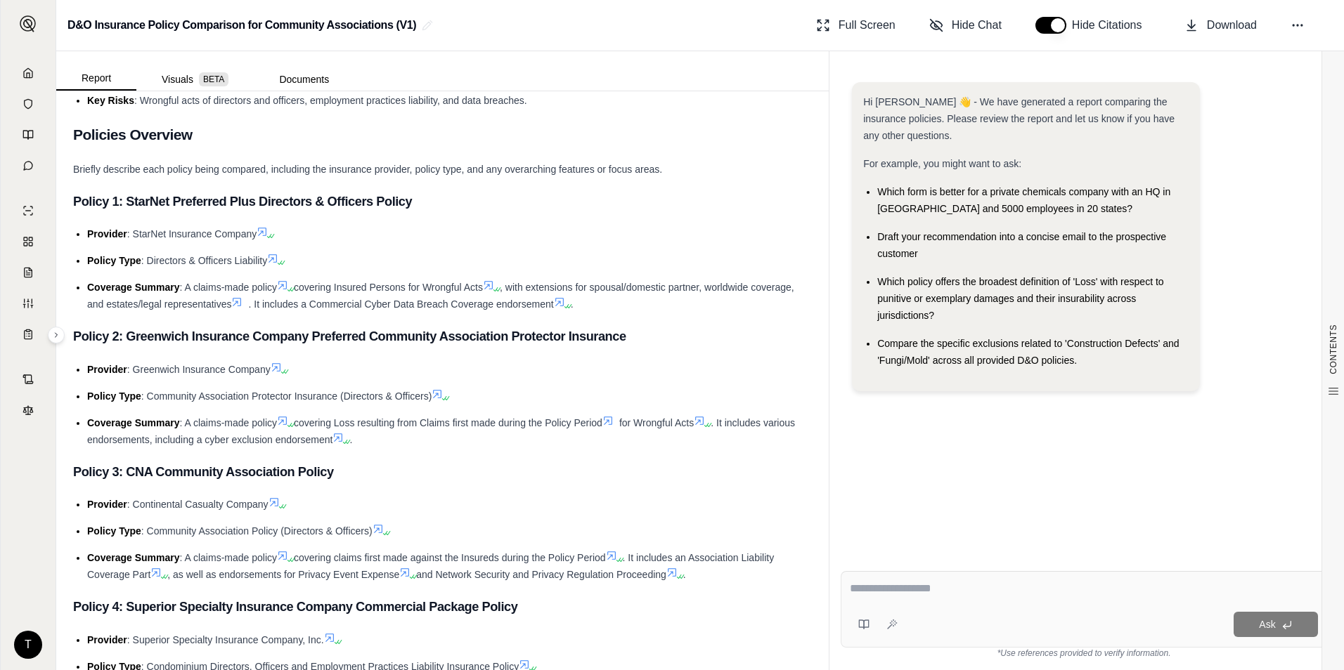
scroll to position [281, 0]
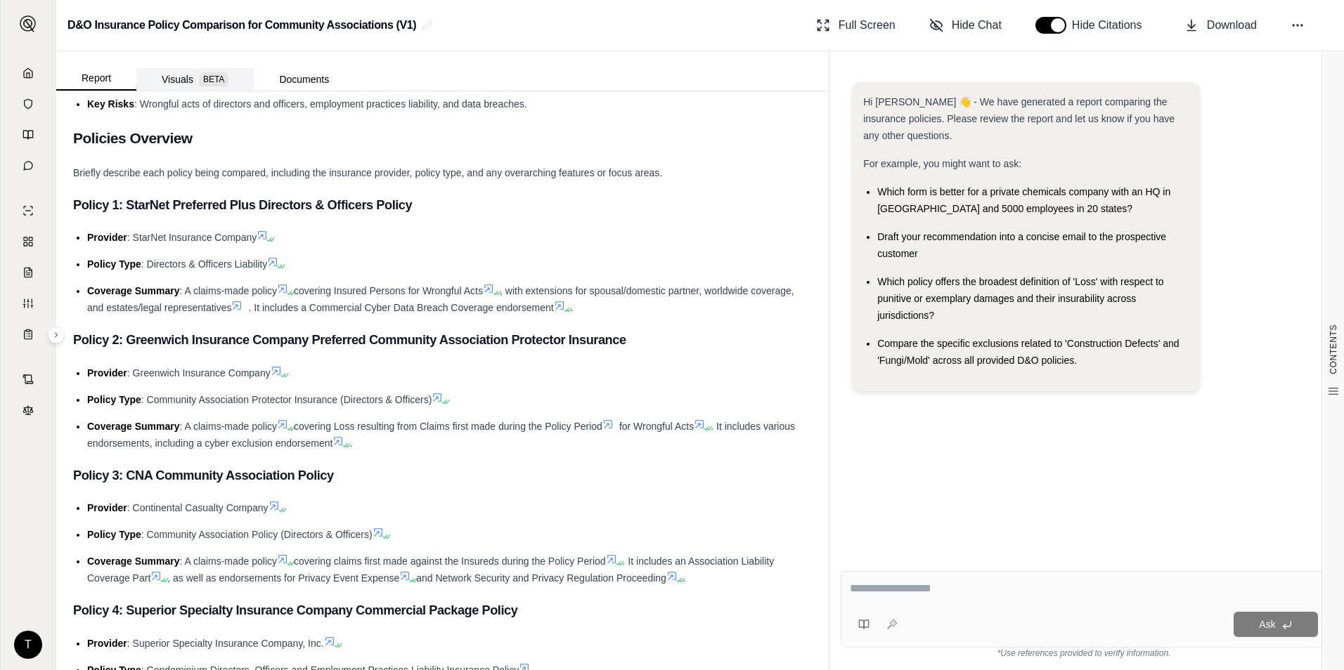
click at [199, 77] on span "BETA" at bounding box center [214, 79] width 30 height 14
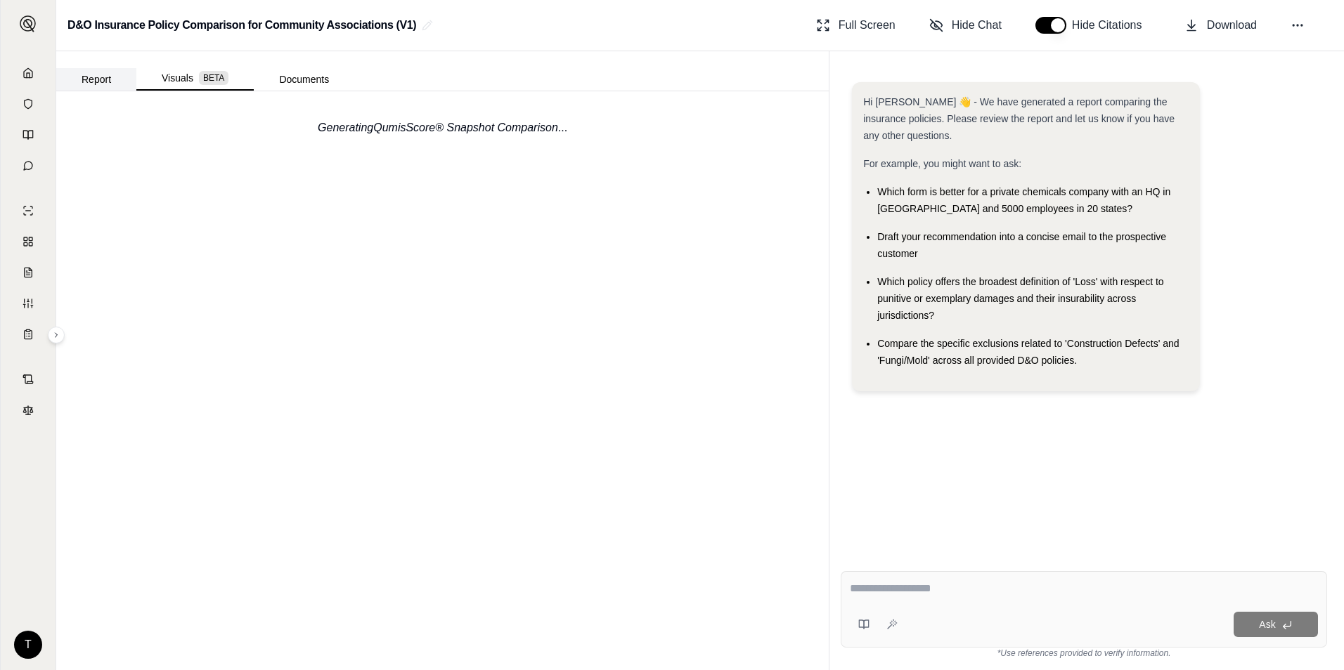
click at [100, 77] on button "Report" at bounding box center [96, 79] width 80 height 22
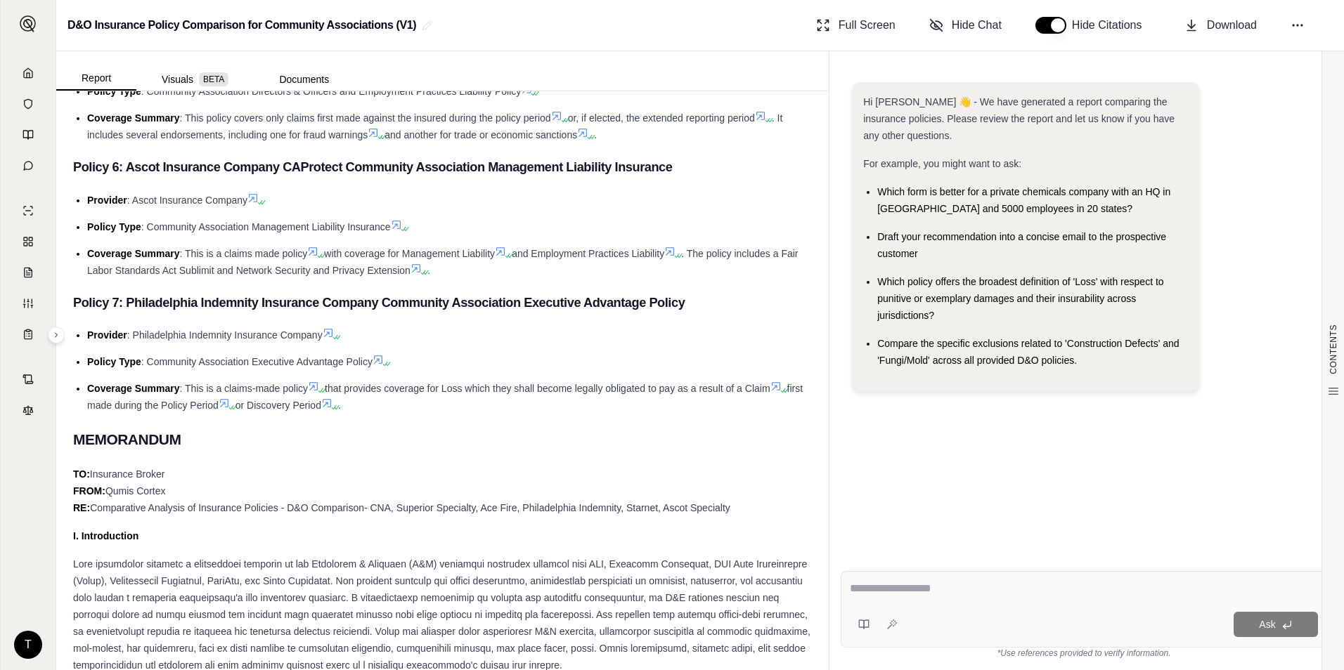
scroll to position [1054, 0]
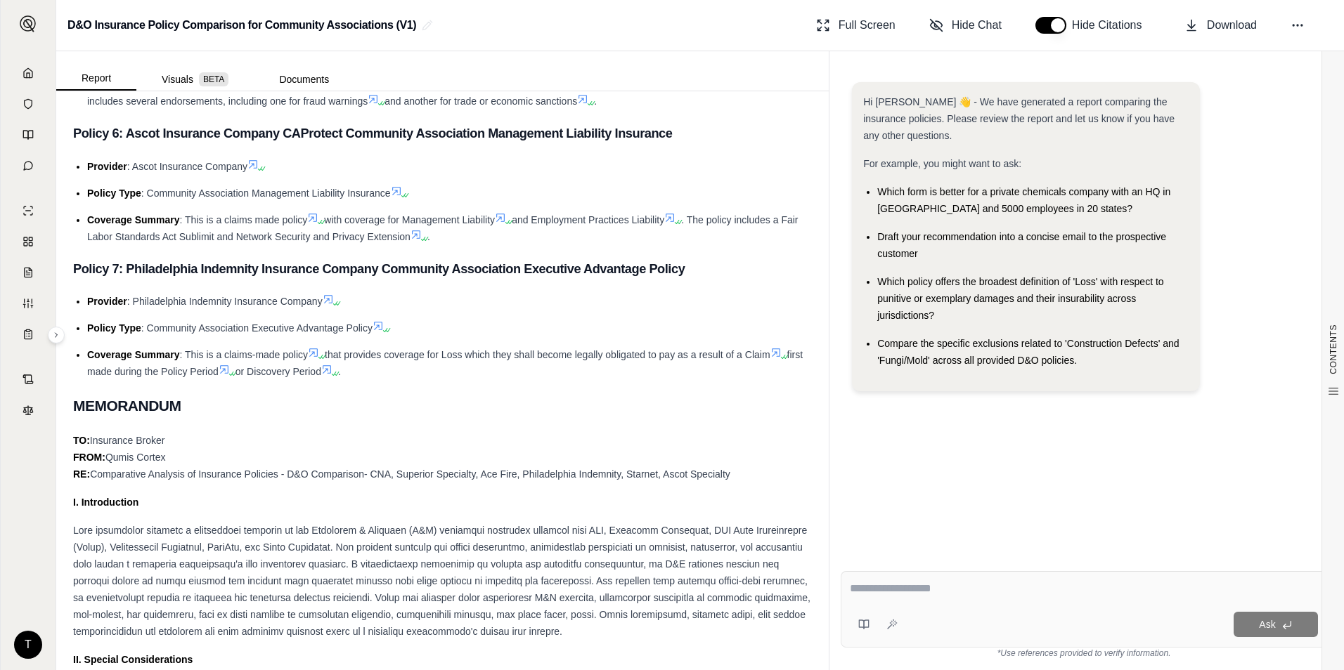
click at [107, 593] on span at bounding box center [441, 581] width 737 height 112
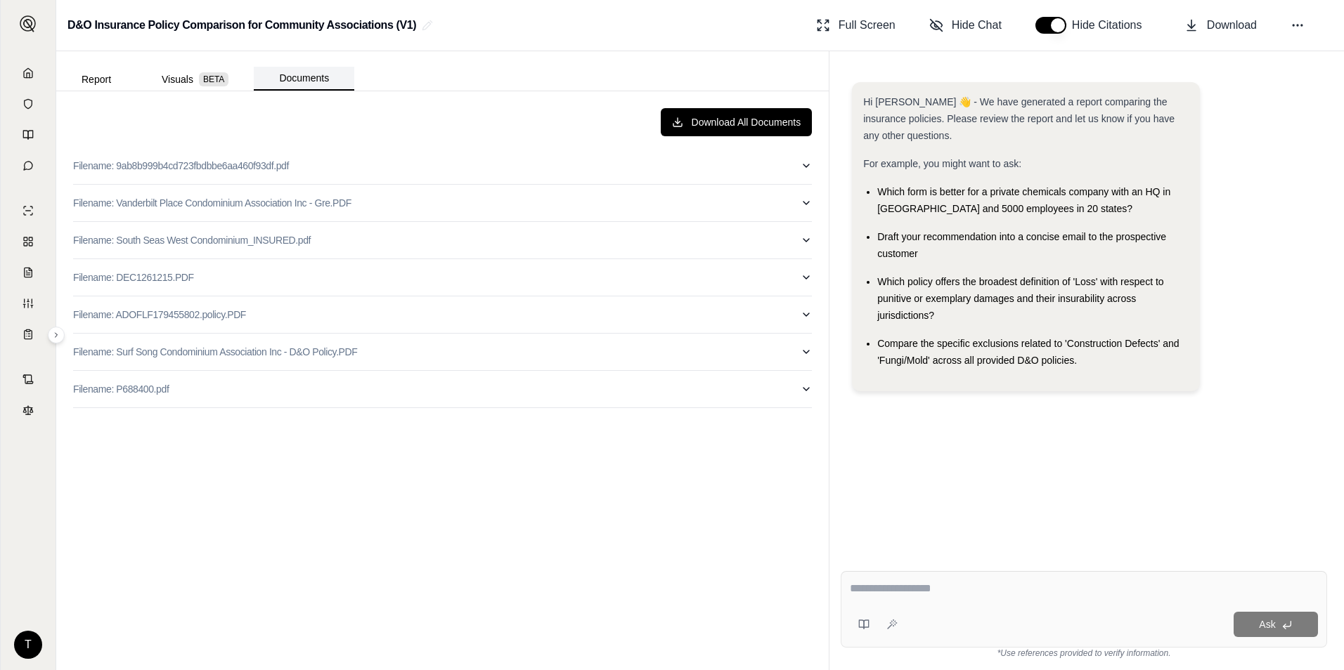
click at [316, 81] on button "Documents" at bounding box center [304, 79] width 100 height 24
click at [205, 78] on span "BETA" at bounding box center [214, 79] width 30 height 14
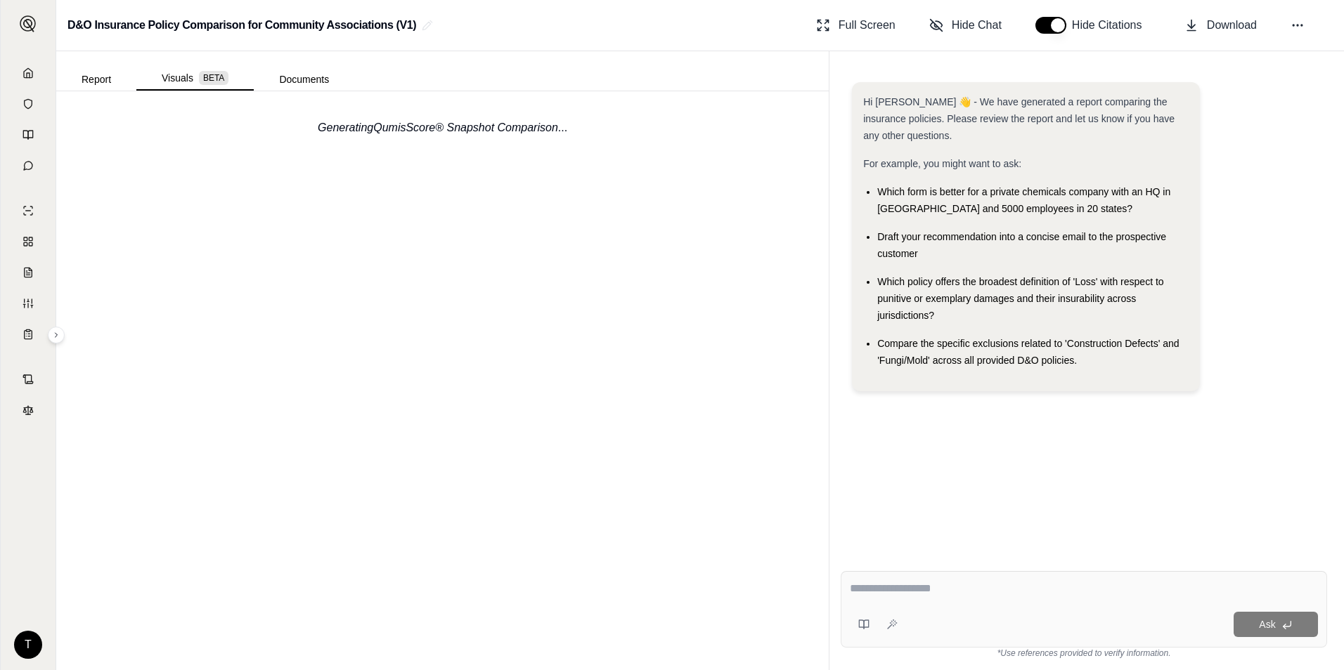
click at [910, 588] on textarea at bounding box center [1084, 589] width 468 height 17
type textarea "**********"
click at [1265, 622] on span "Ask" at bounding box center [1267, 624] width 16 height 11
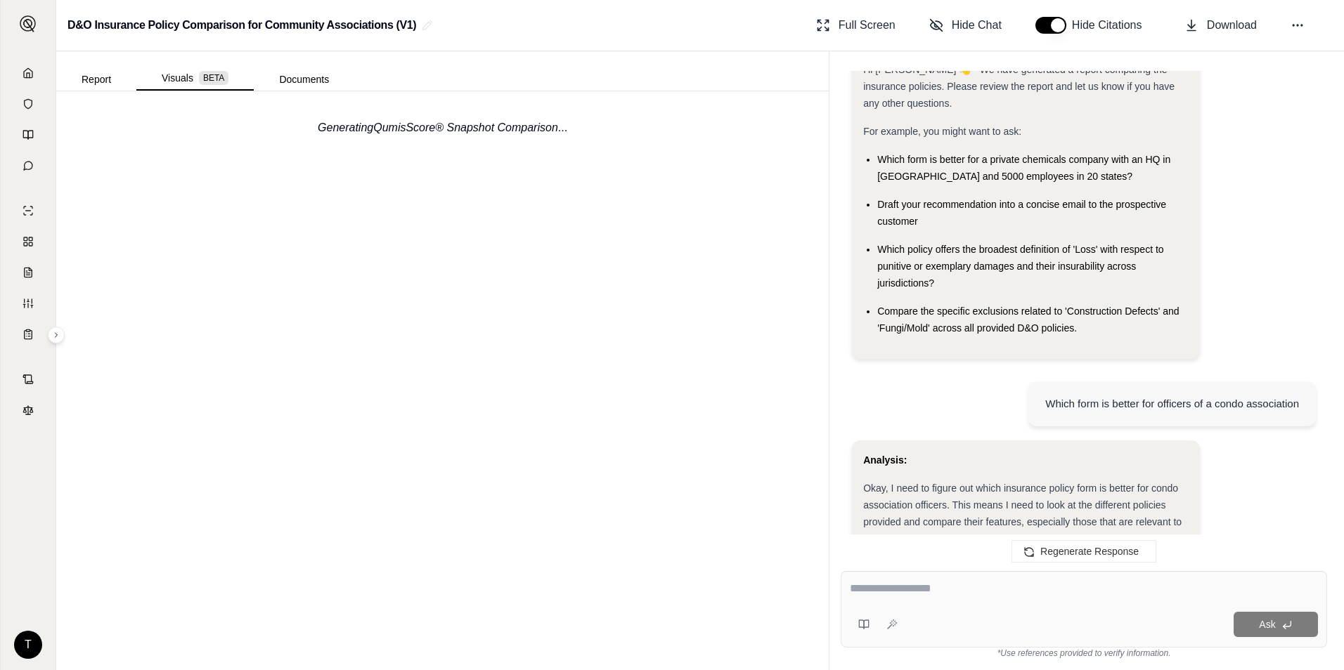
scroll to position [15, 0]
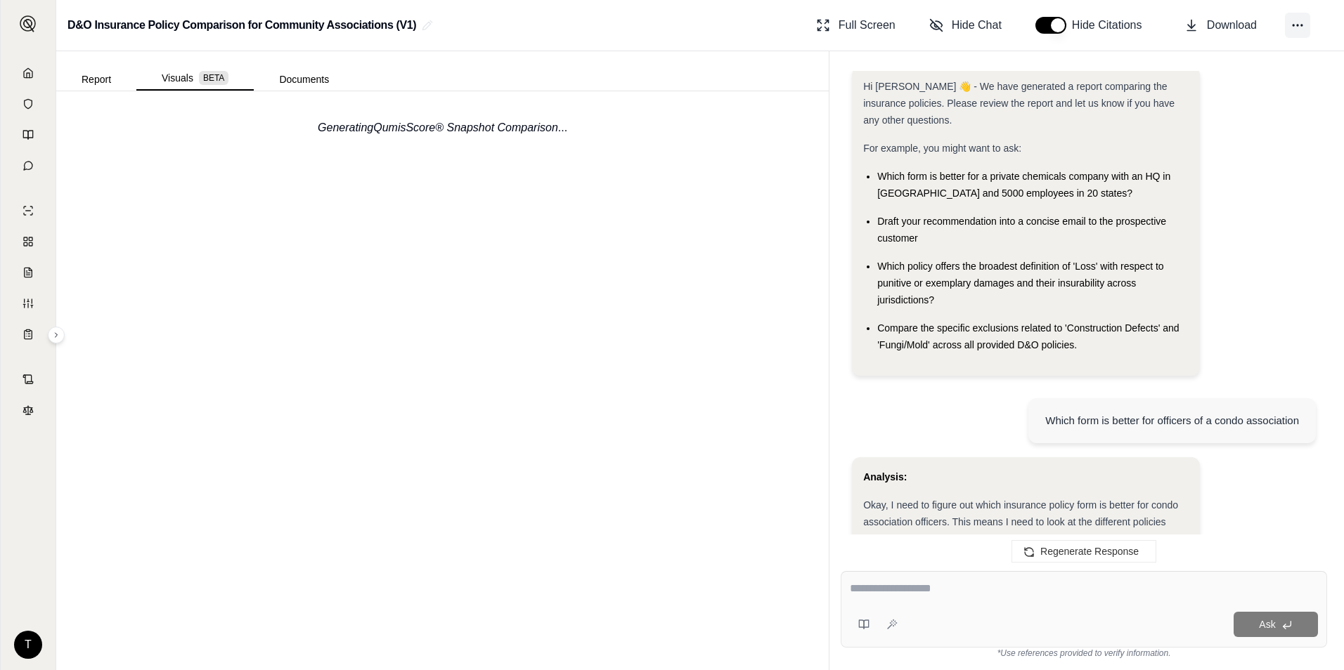
click at [1292, 18] on button at bounding box center [1297, 25] width 25 height 25
click at [762, 218] on div "Generating QumisScore® Snapshot Comparison ..." at bounding box center [442, 380] width 772 height 579
click at [25, 77] on icon at bounding box center [28, 72] width 8 height 9
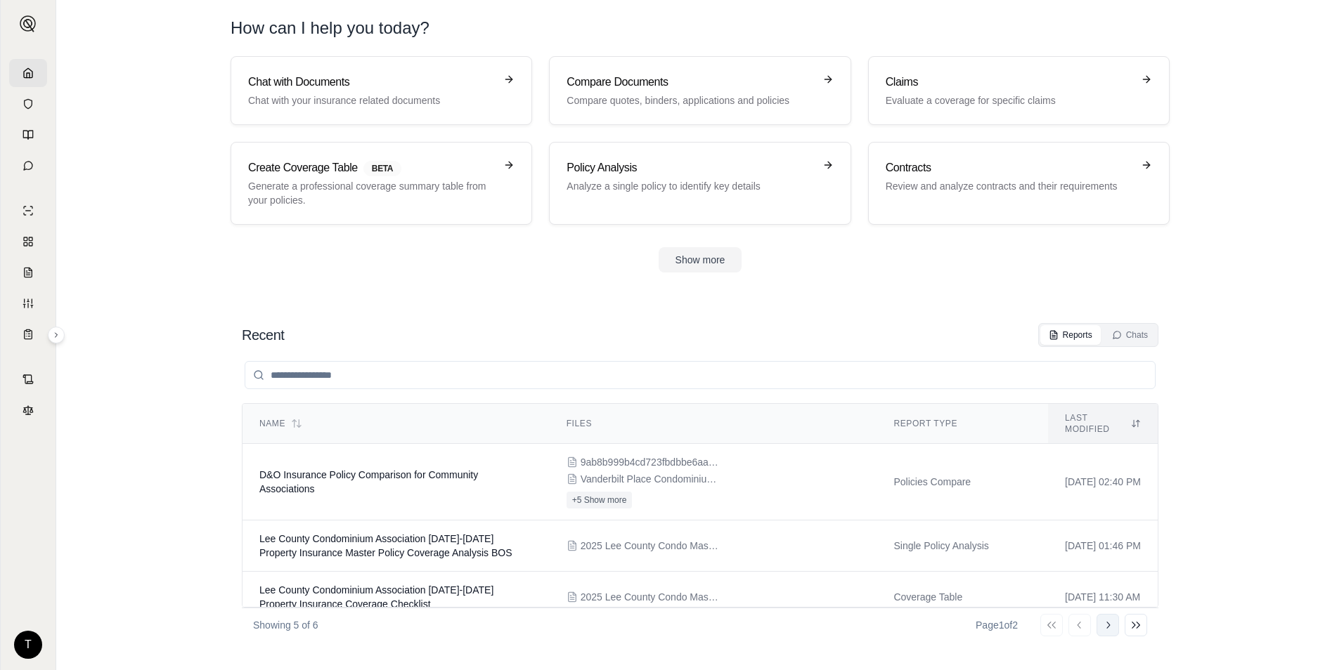
click at [1105, 625] on icon at bounding box center [1107, 625] width 11 height 11
